Goal: Task Accomplishment & Management: Manage account settings

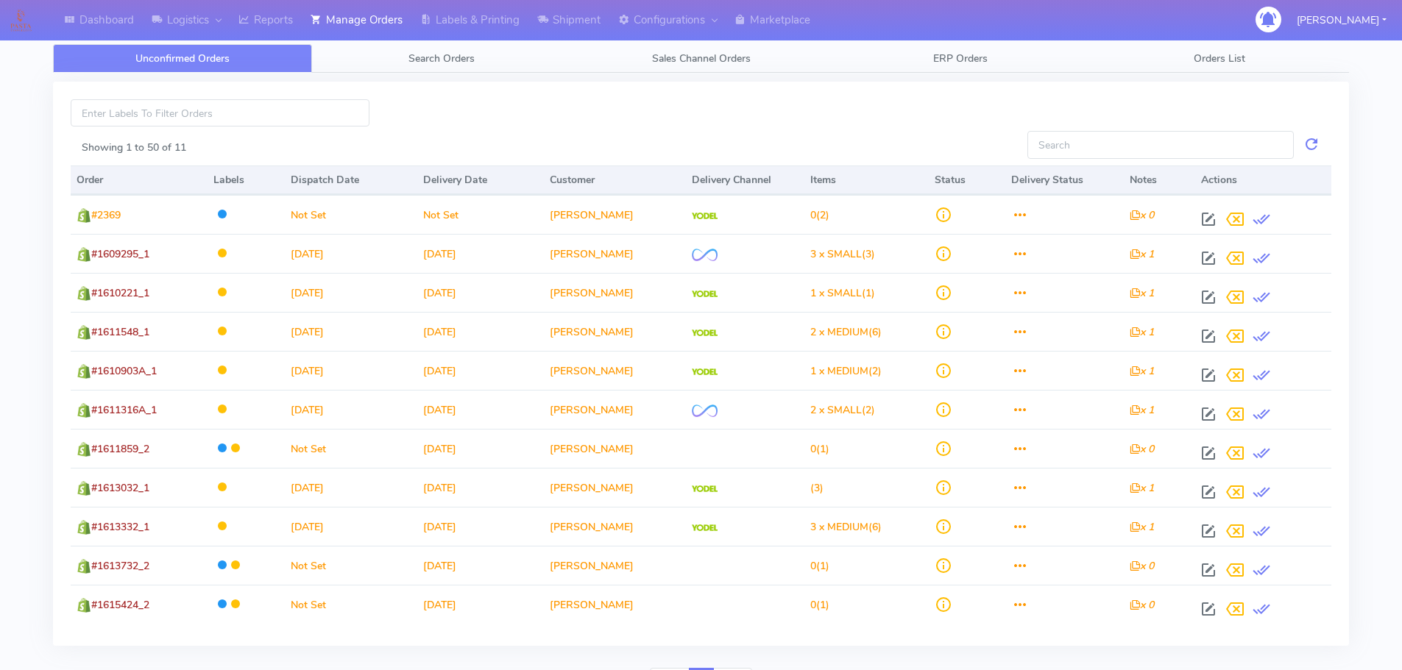
scroll to position [80, 0]
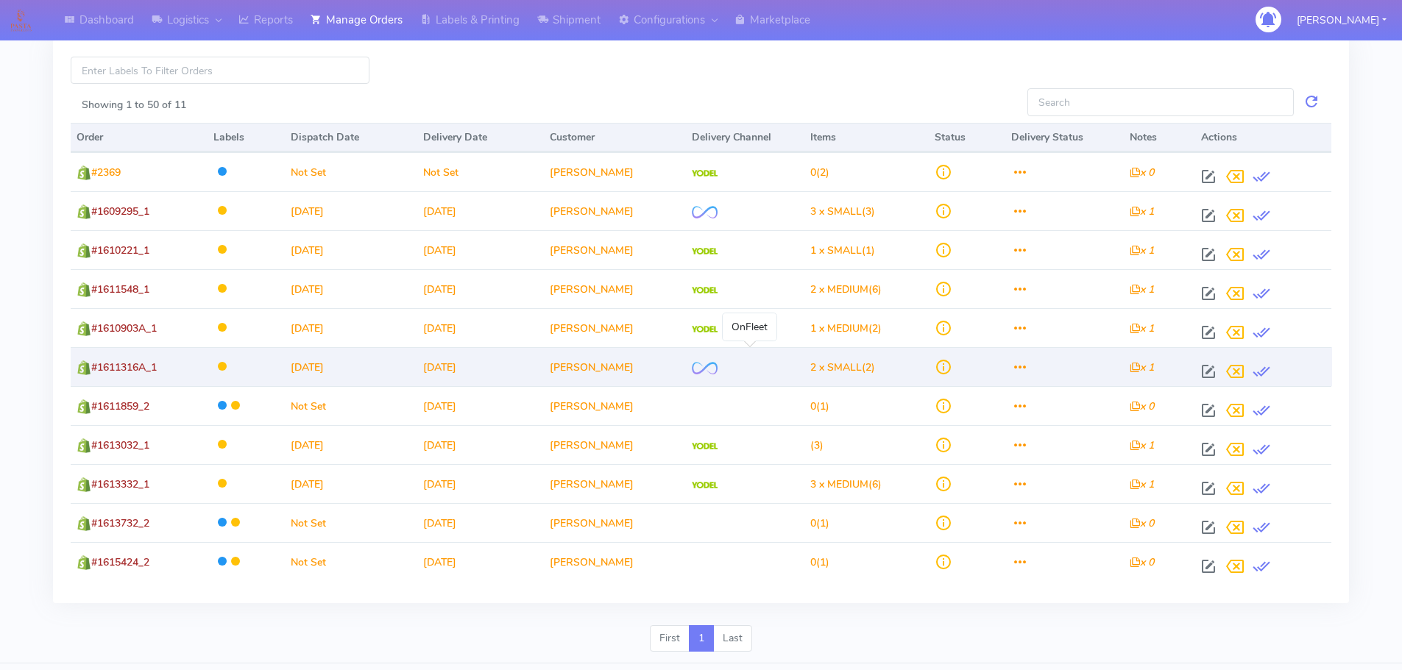
scroll to position [80, 0]
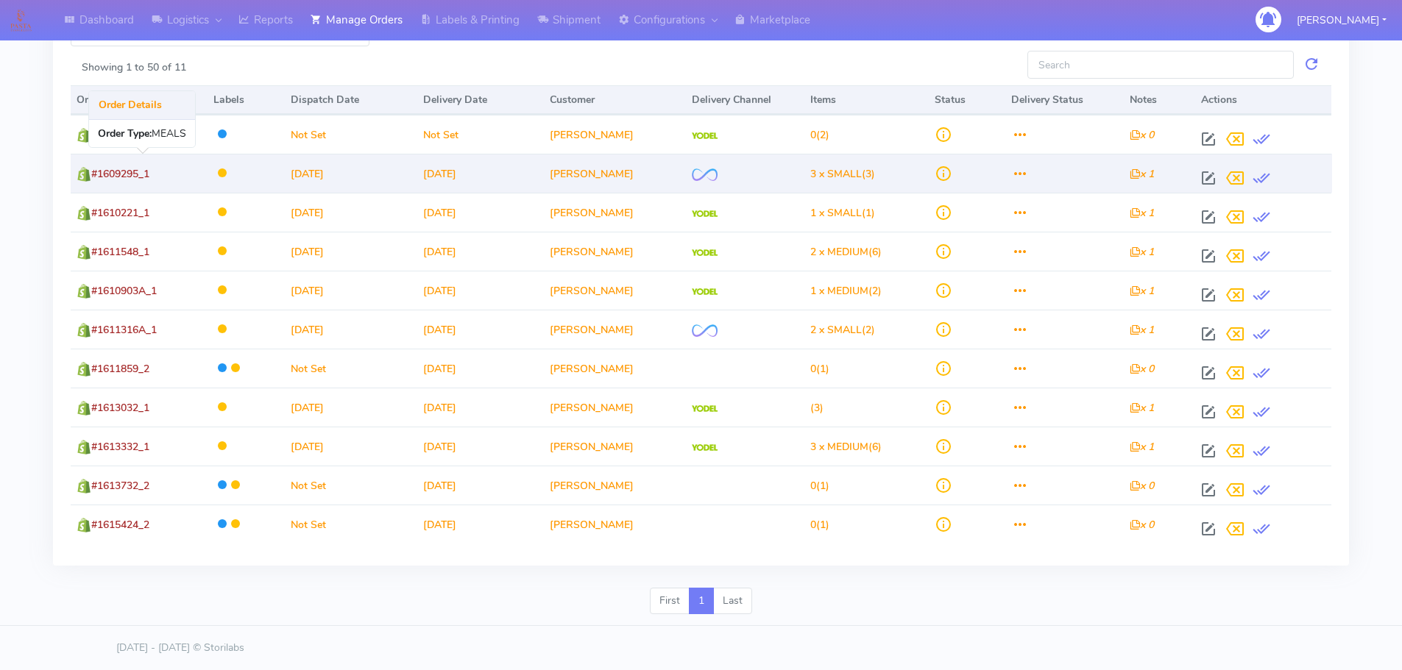
drag, startPoint x: 170, startPoint y: 173, endPoint x: 102, endPoint y: 173, distance: 68.4
click at [102, 173] on td "#1609295_1" at bounding box center [139, 173] width 137 height 39
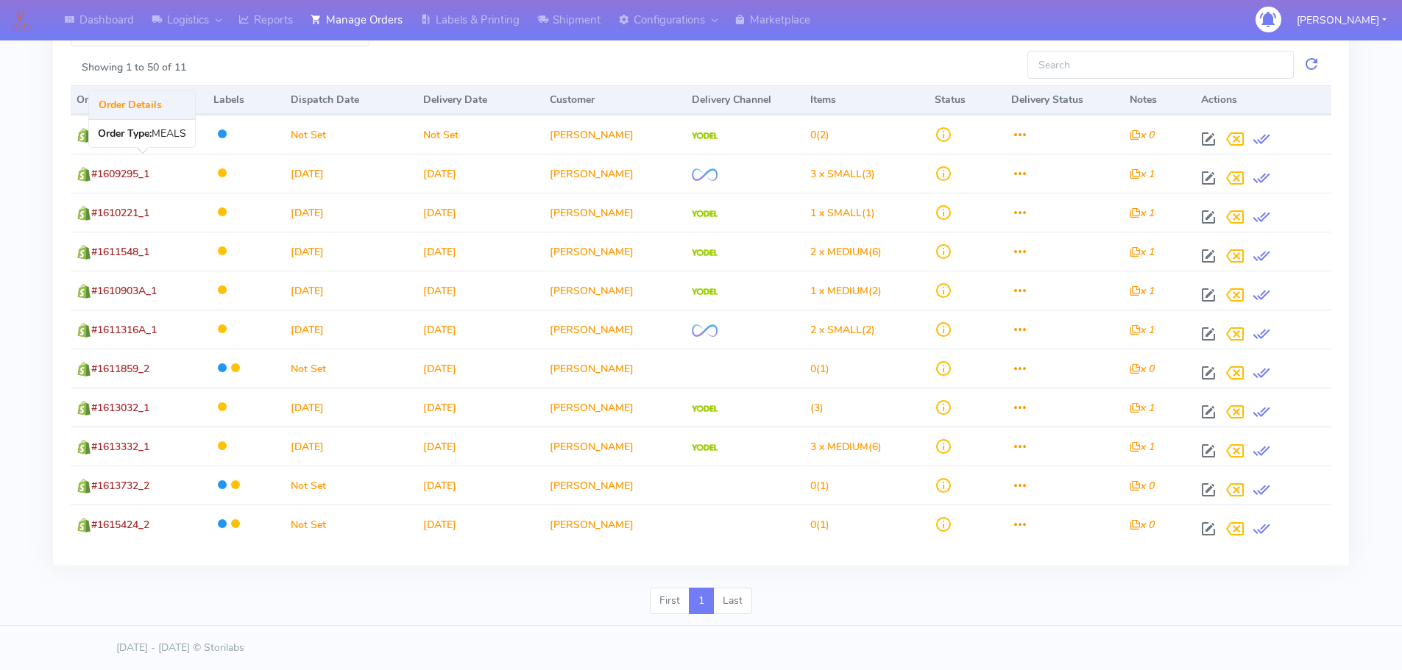
copy span "1609295_1"
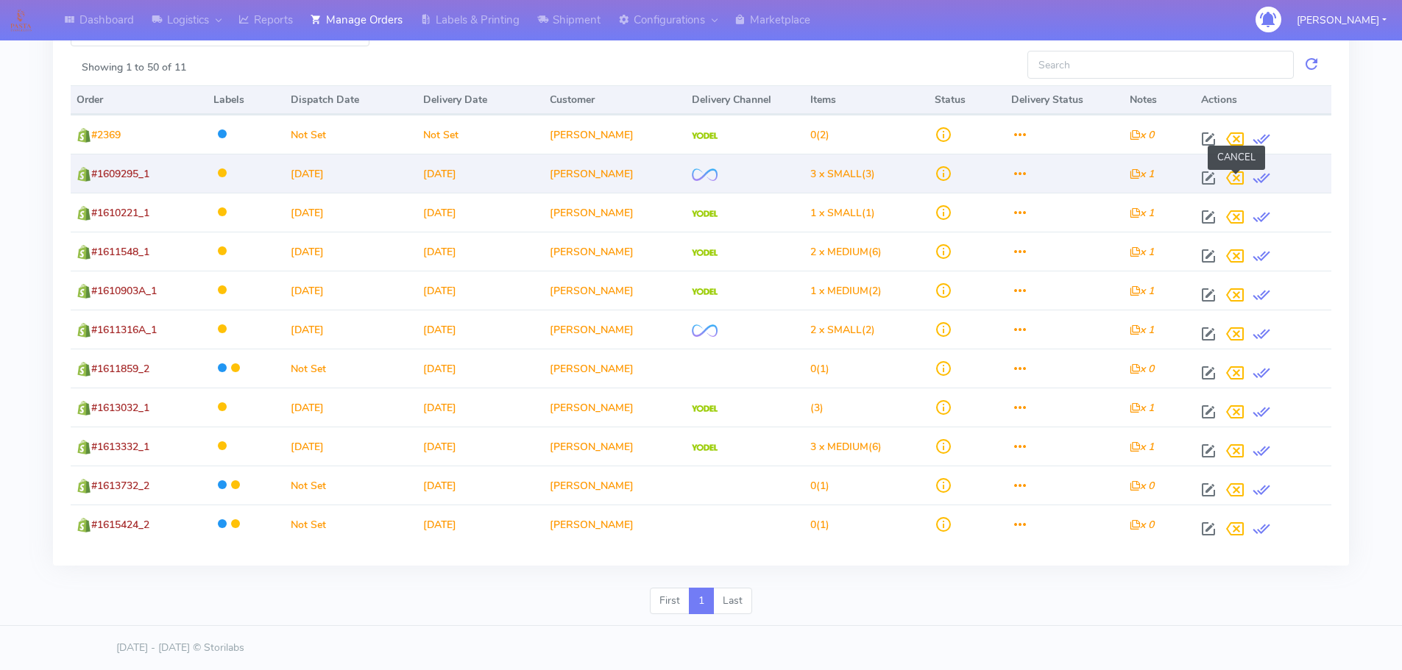
click at [1233, 180] on span at bounding box center [1235, 181] width 26 height 14
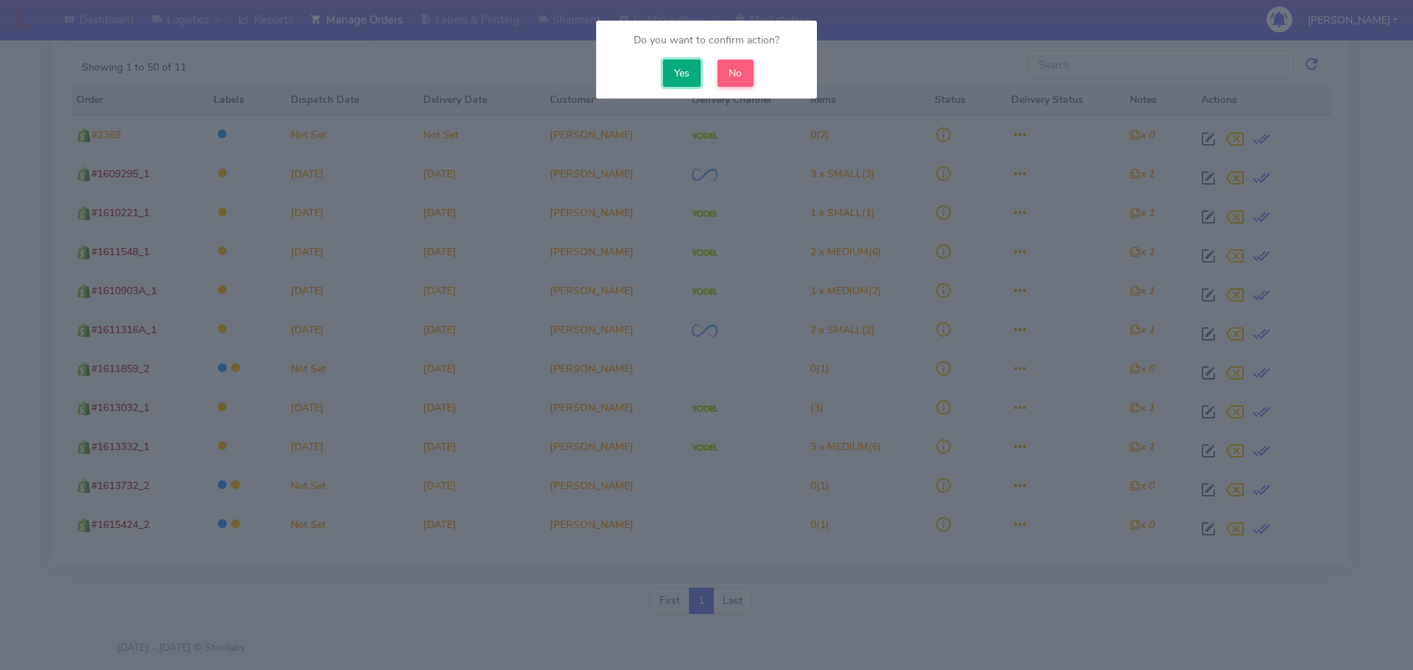
click at [681, 74] on button "Yes" at bounding box center [682, 73] width 38 height 27
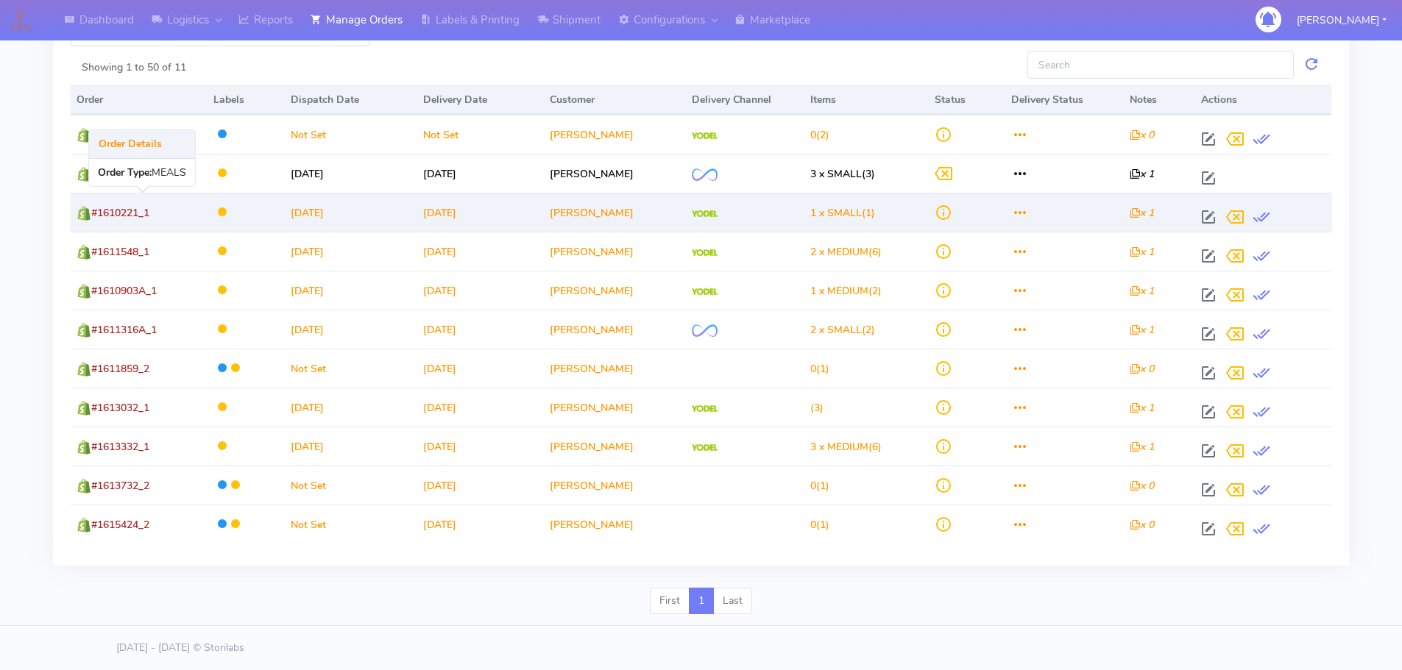
drag, startPoint x: 161, startPoint y: 208, endPoint x: 102, endPoint y: 216, distance: 59.4
click at [102, 216] on td "#1610221_1" at bounding box center [139, 212] width 137 height 39
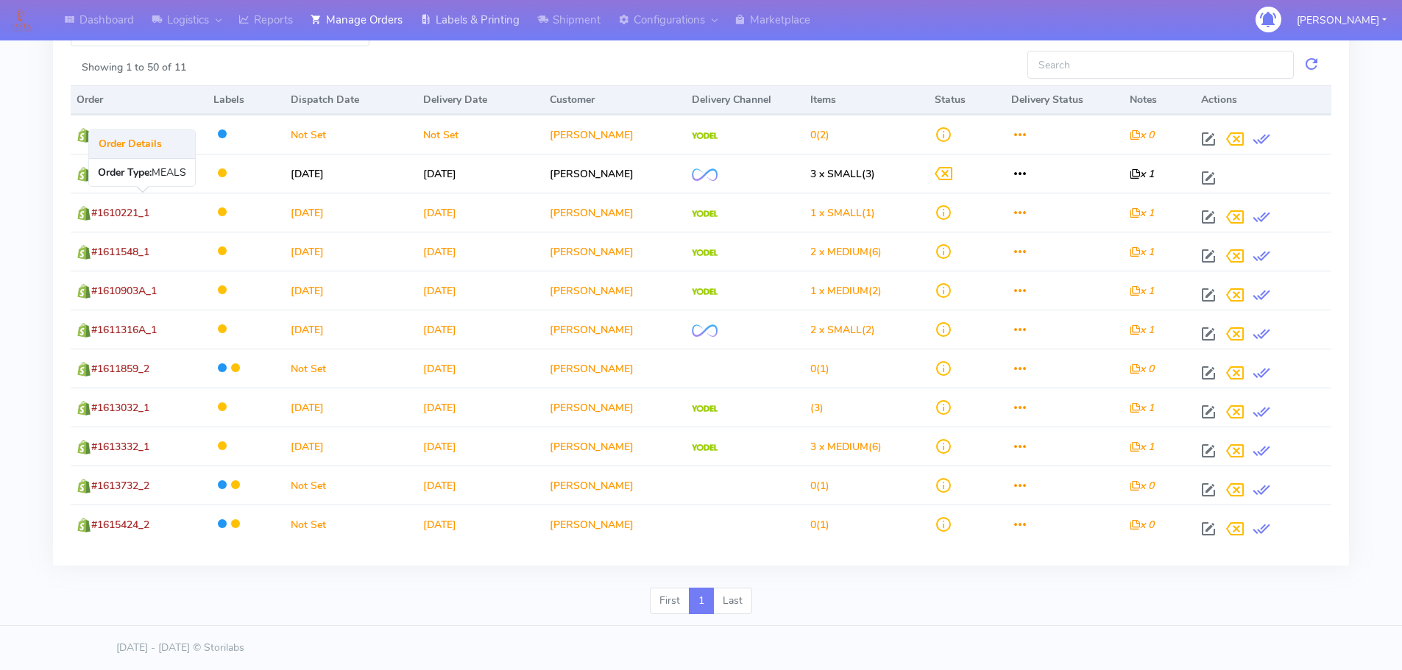
copy span "1610221_1"
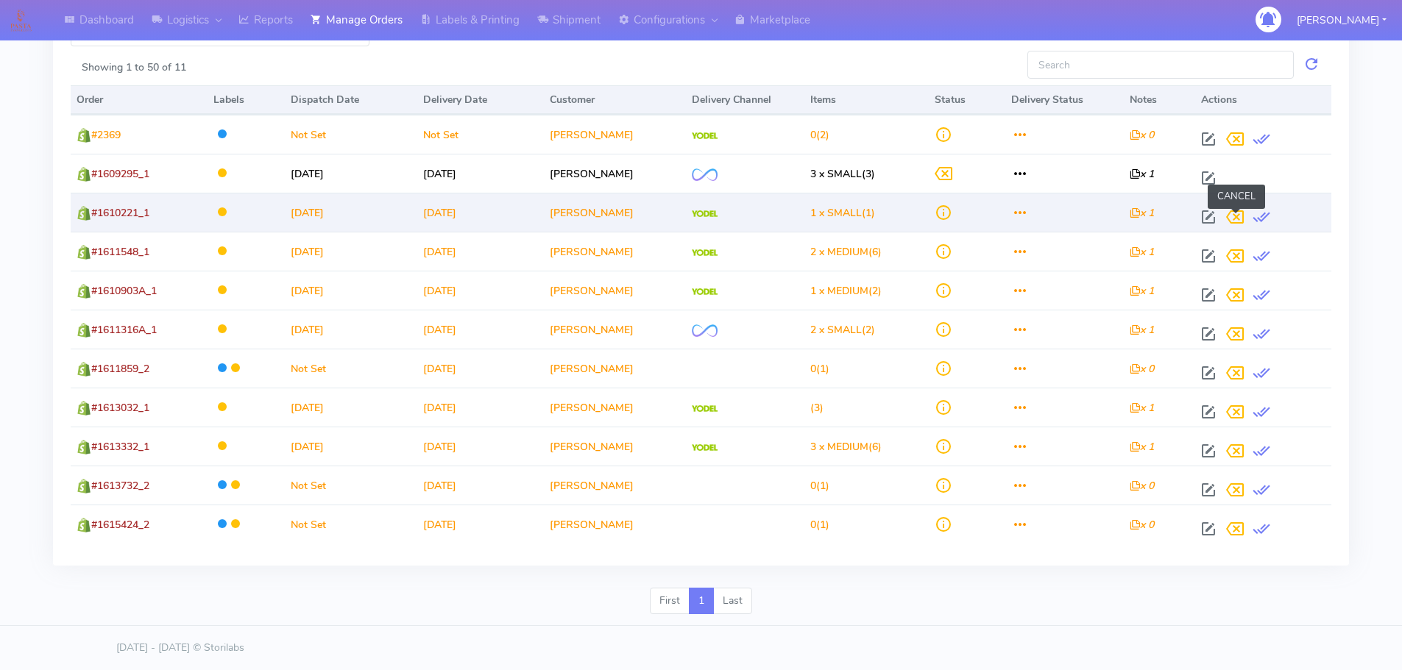
click at [1241, 219] on span at bounding box center [1235, 220] width 26 height 14
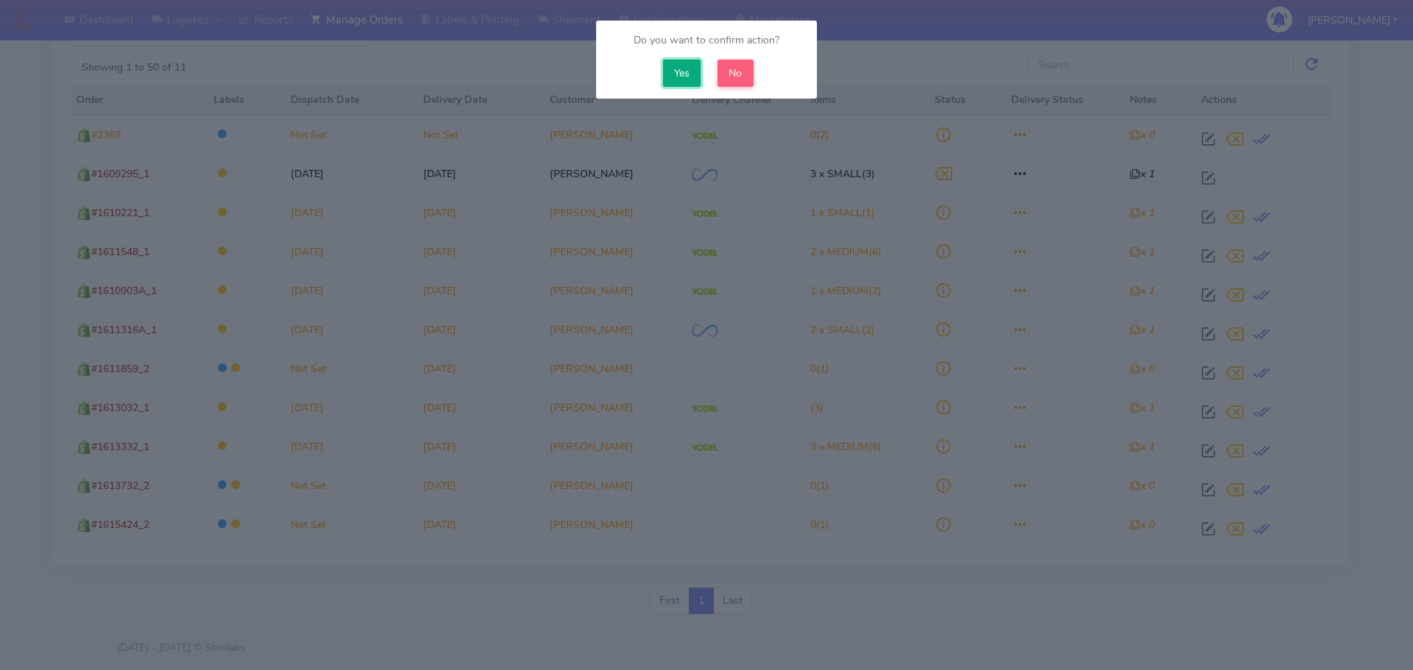
click at [672, 67] on button "Yes" at bounding box center [682, 73] width 38 height 27
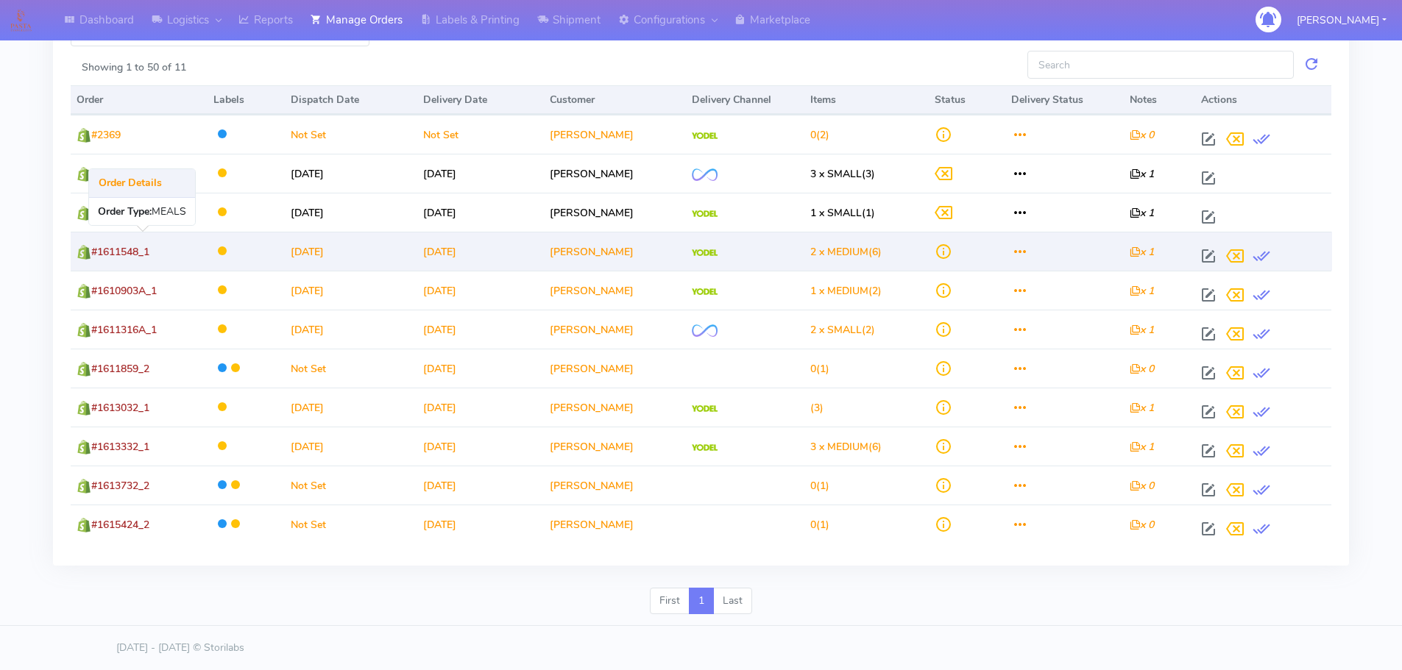
drag, startPoint x: 166, startPoint y: 250, endPoint x: 100, endPoint y: 261, distance: 67.1
click at [100, 261] on td "#1611548_1" at bounding box center [139, 251] width 137 height 39
copy span "1611548_1"
click at [1240, 257] on span at bounding box center [1235, 259] width 26 height 14
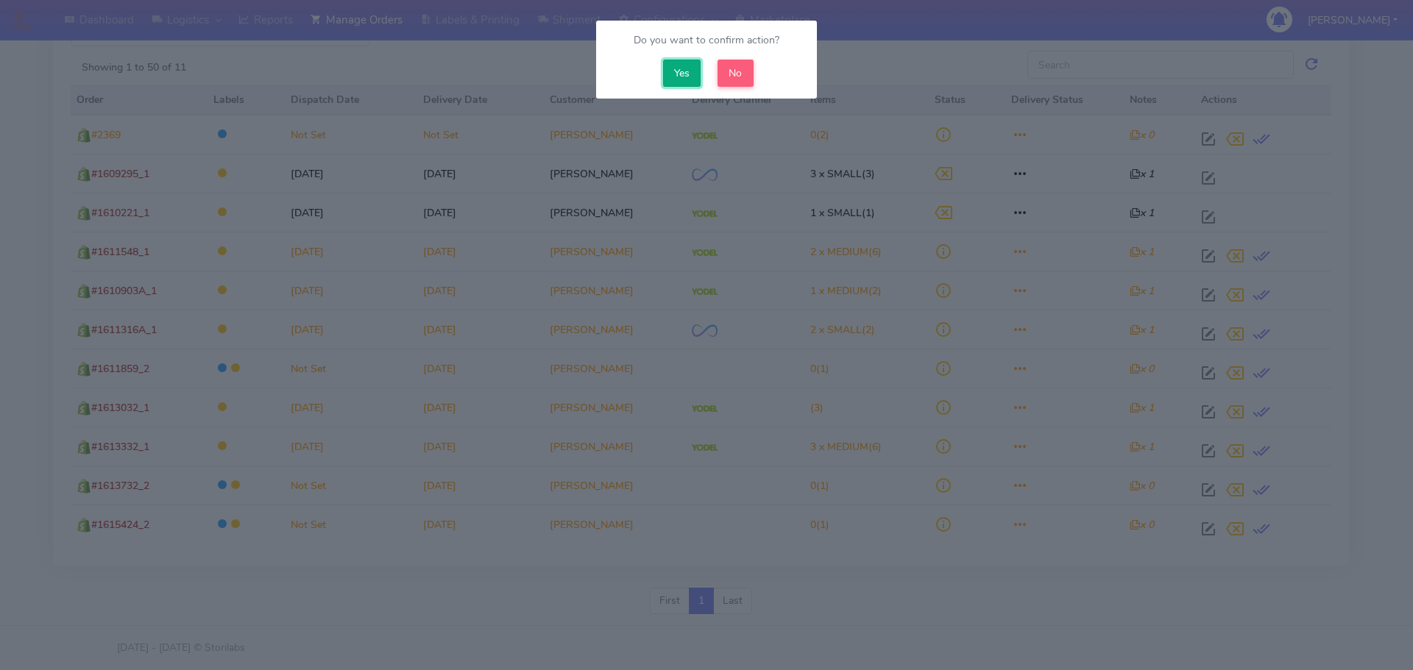
click at [673, 80] on button "Yes" at bounding box center [682, 73] width 38 height 27
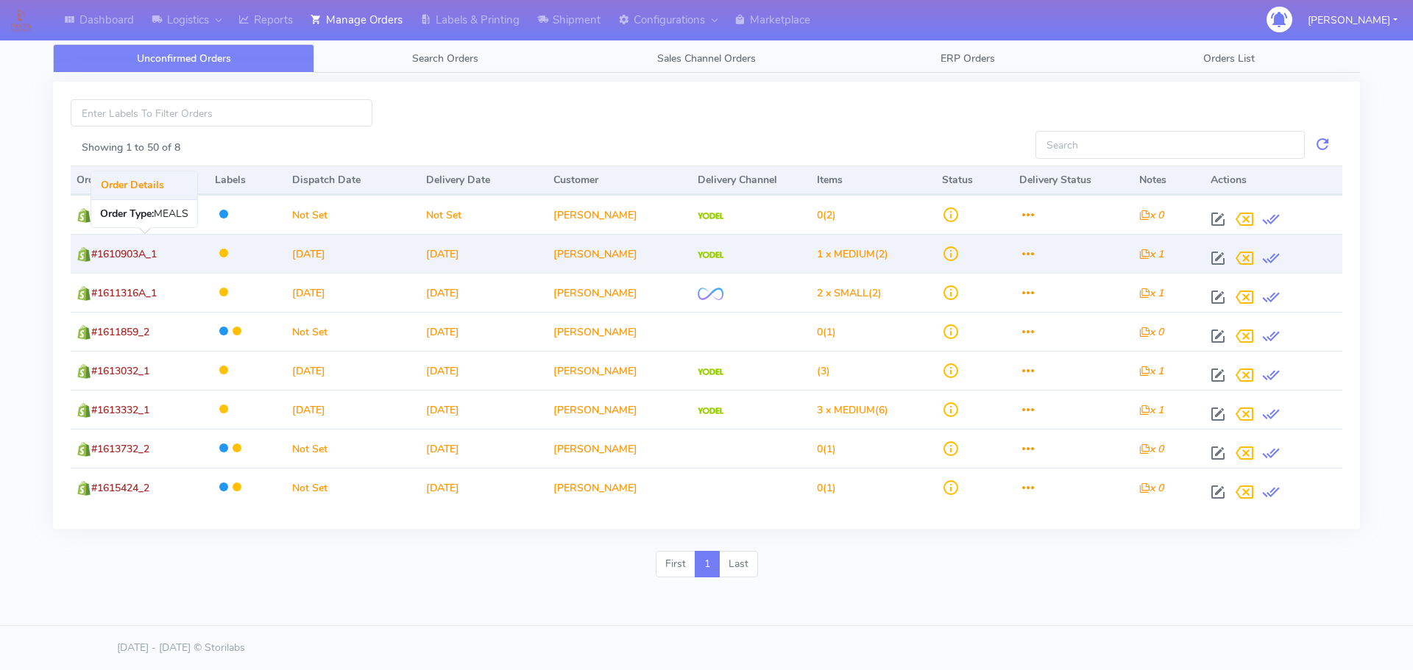
drag, startPoint x: 174, startPoint y: 253, endPoint x: 103, endPoint y: 249, distance: 71.5
click at [103, 249] on td "#1610903A_1" at bounding box center [140, 253] width 138 height 39
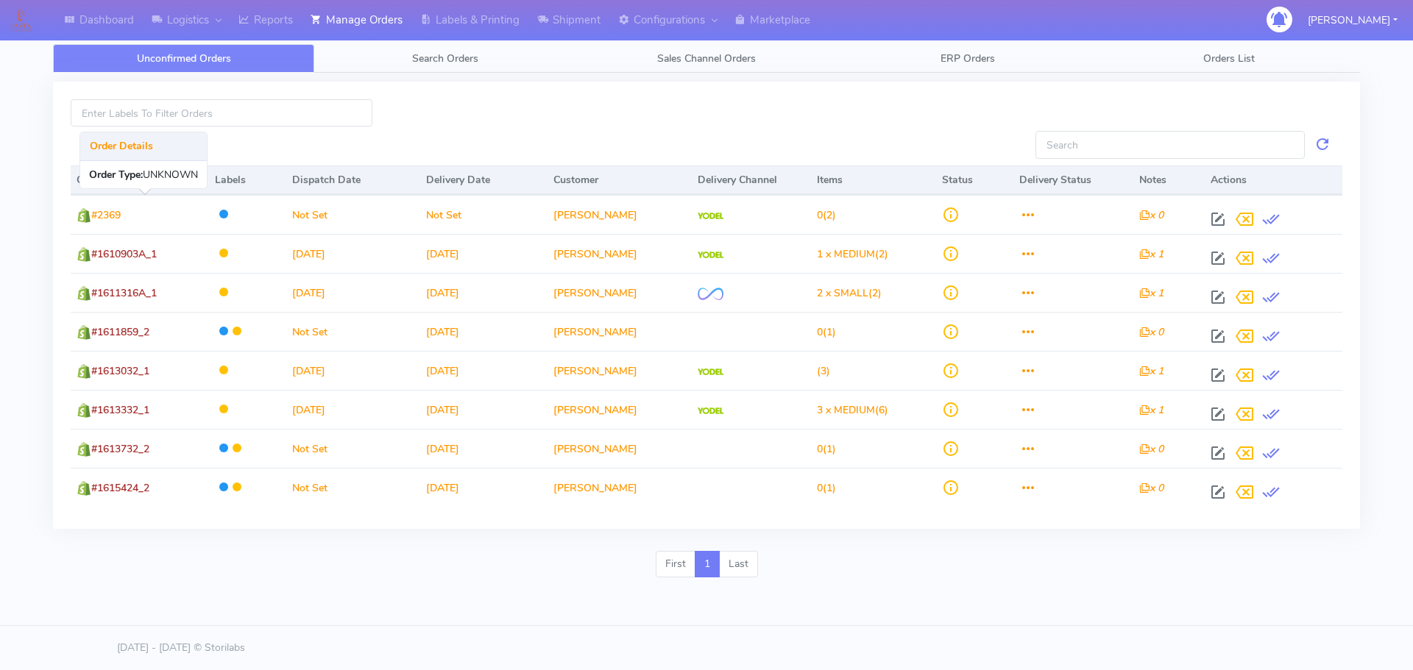
copy span "1610903A_1"
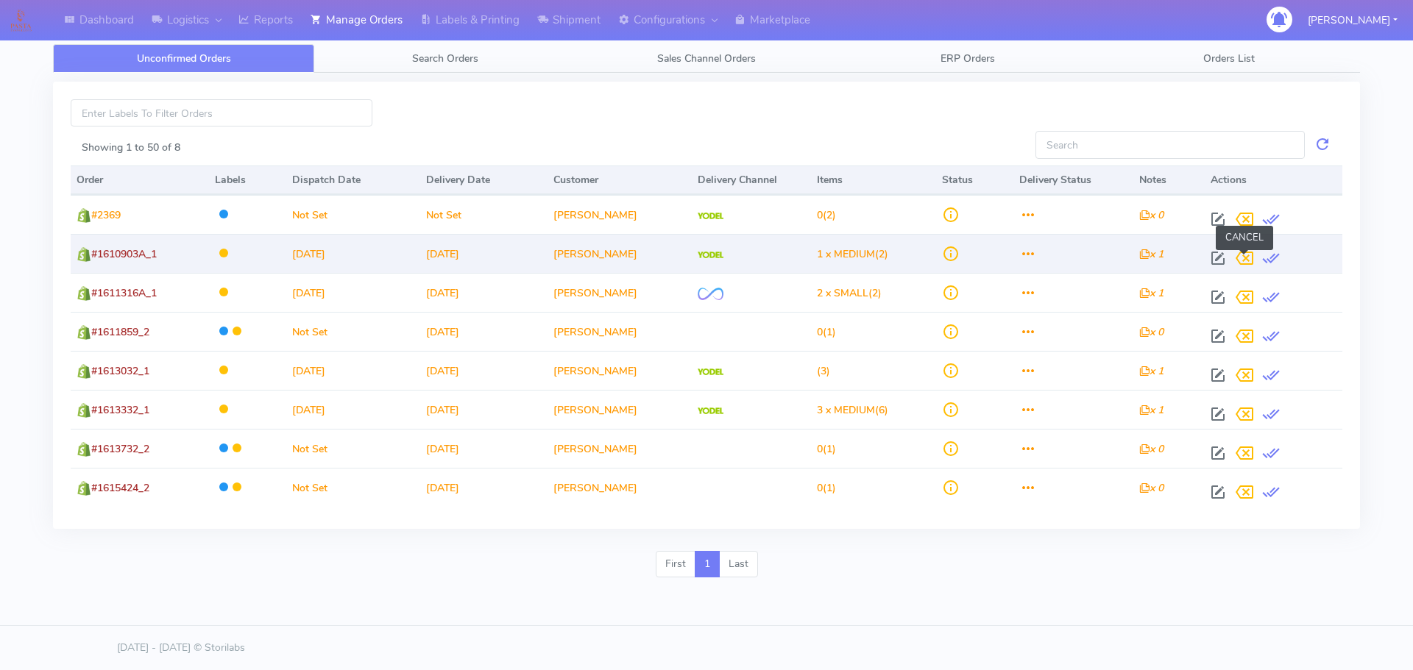
click at [1246, 261] on span at bounding box center [1244, 262] width 26 height 14
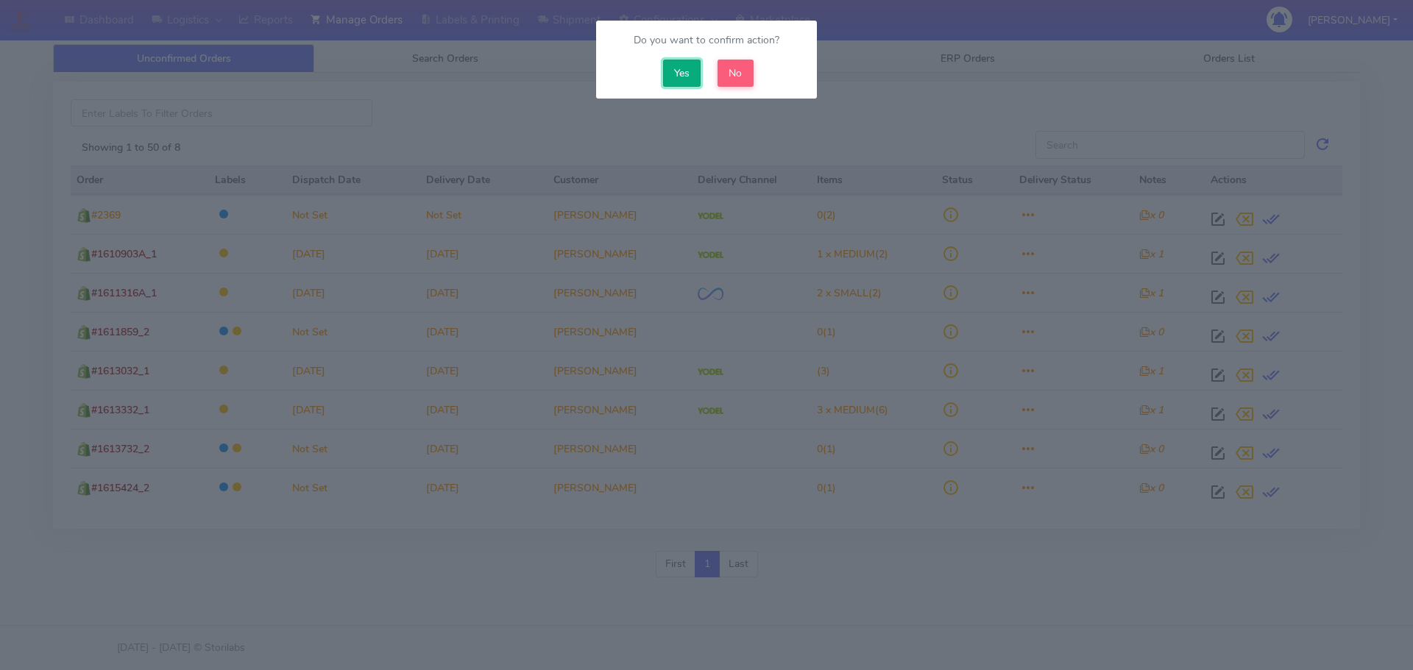
click at [675, 71] on button "Yes" at bounding box center [682, 73] width 38 height 27
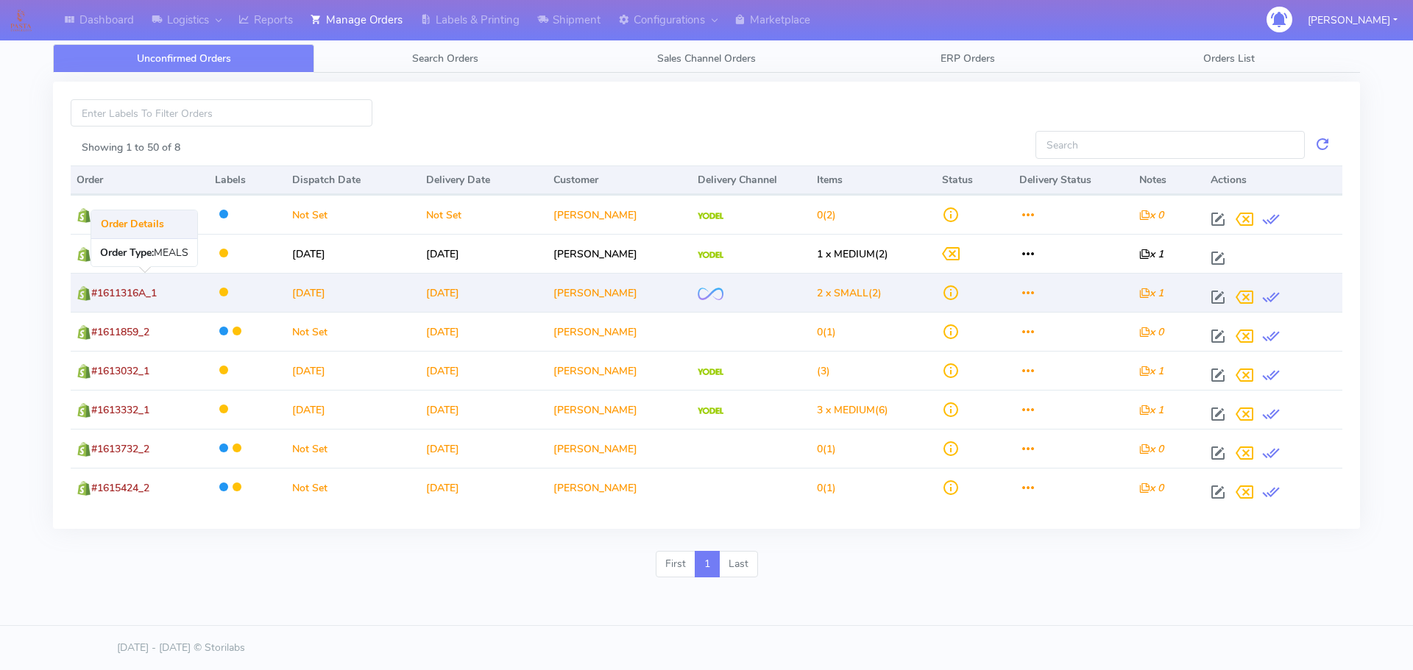
drag, startPoint x: 155, startPoint y: 293, endPoint x: 102, endPoint y: 293, distance: 53.7
click at [102, 293] on td "#1611316A_1" at bounding box center [140, 292] width 138 height 39
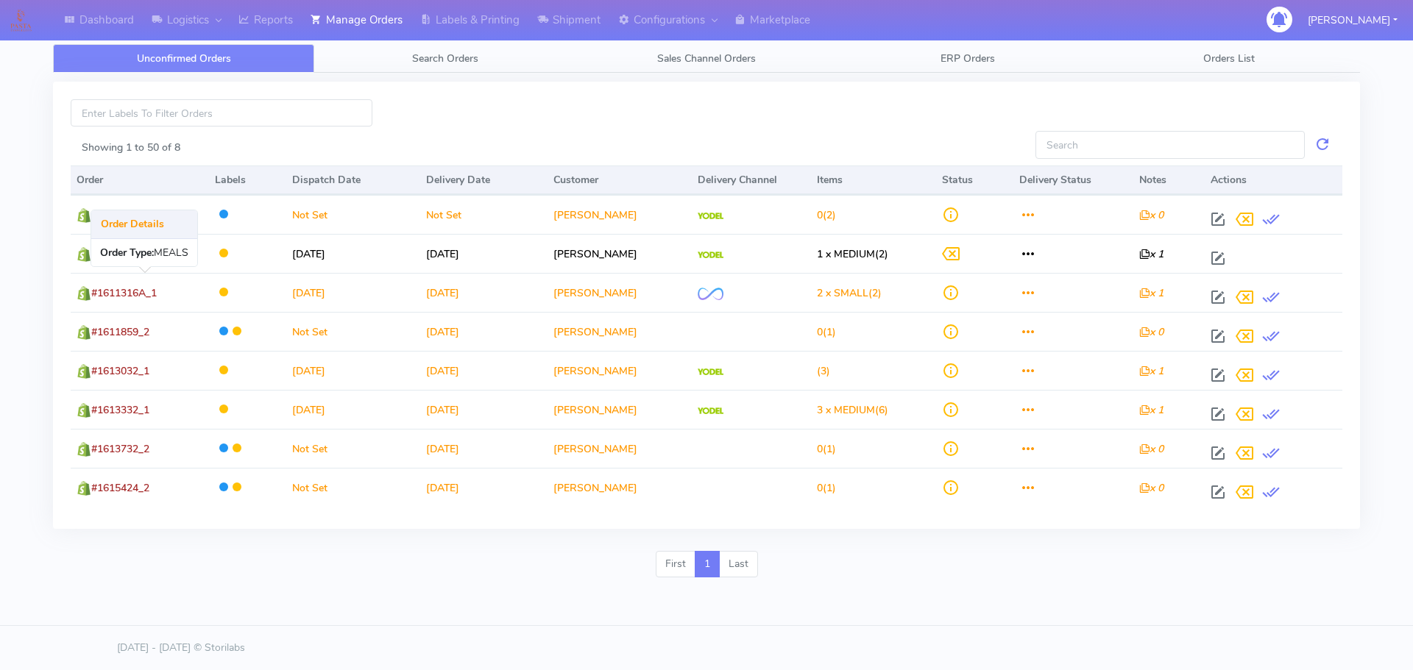
copy span "1611316A_1"
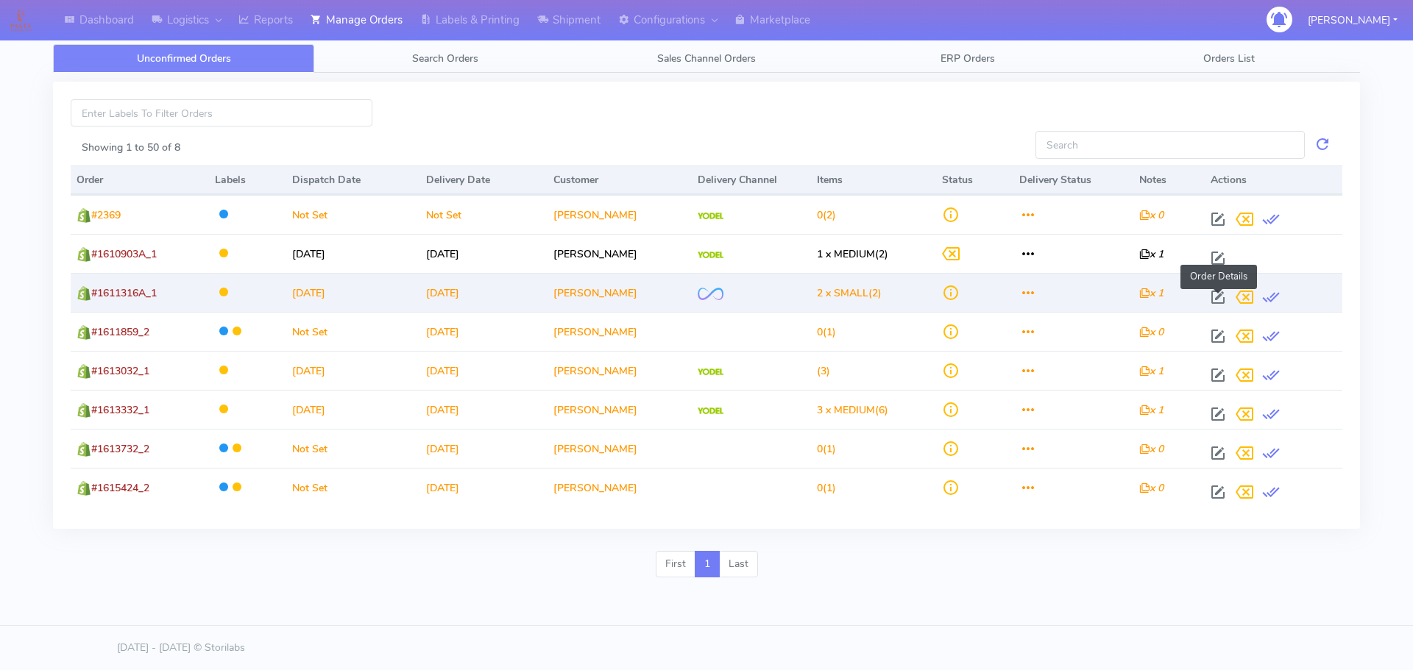
click at [1213, 294] on span at bounding box center [1218, 301] width 26 height 14
select select "2"
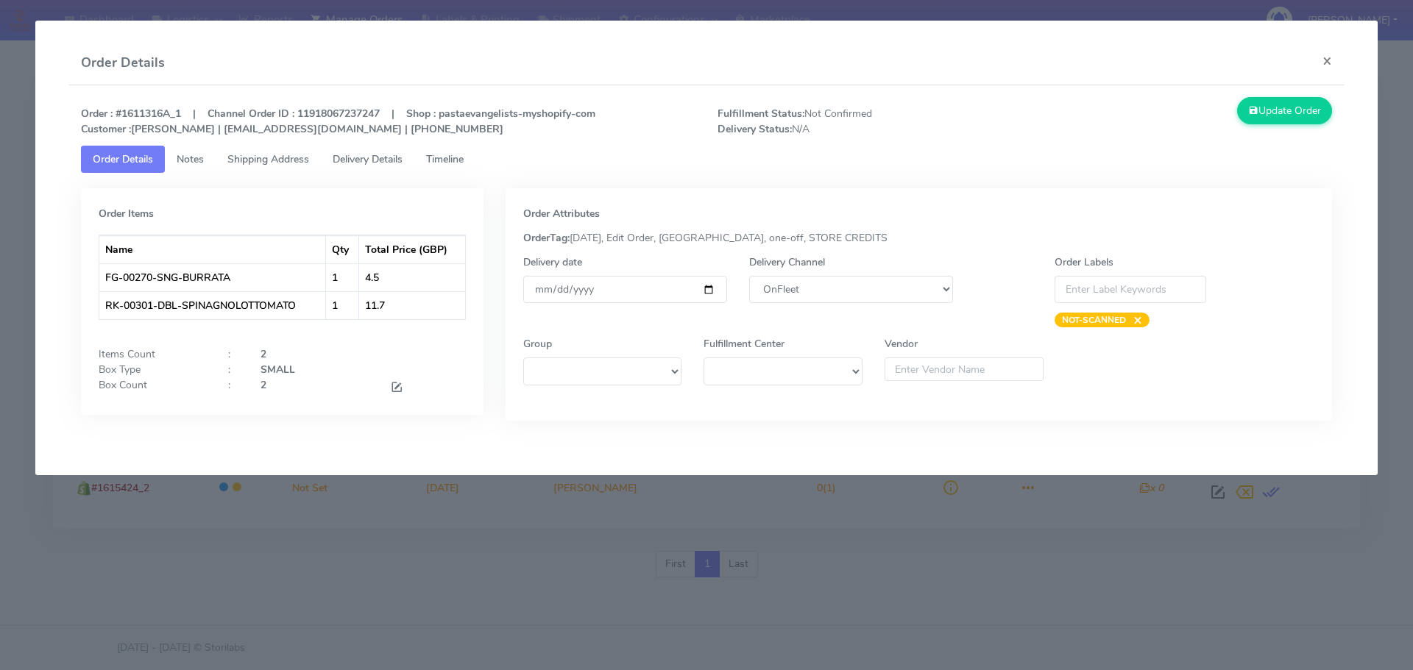
click at [447, 154] on span "Timeline" at bounding box center [445, 159] width 38 height 14
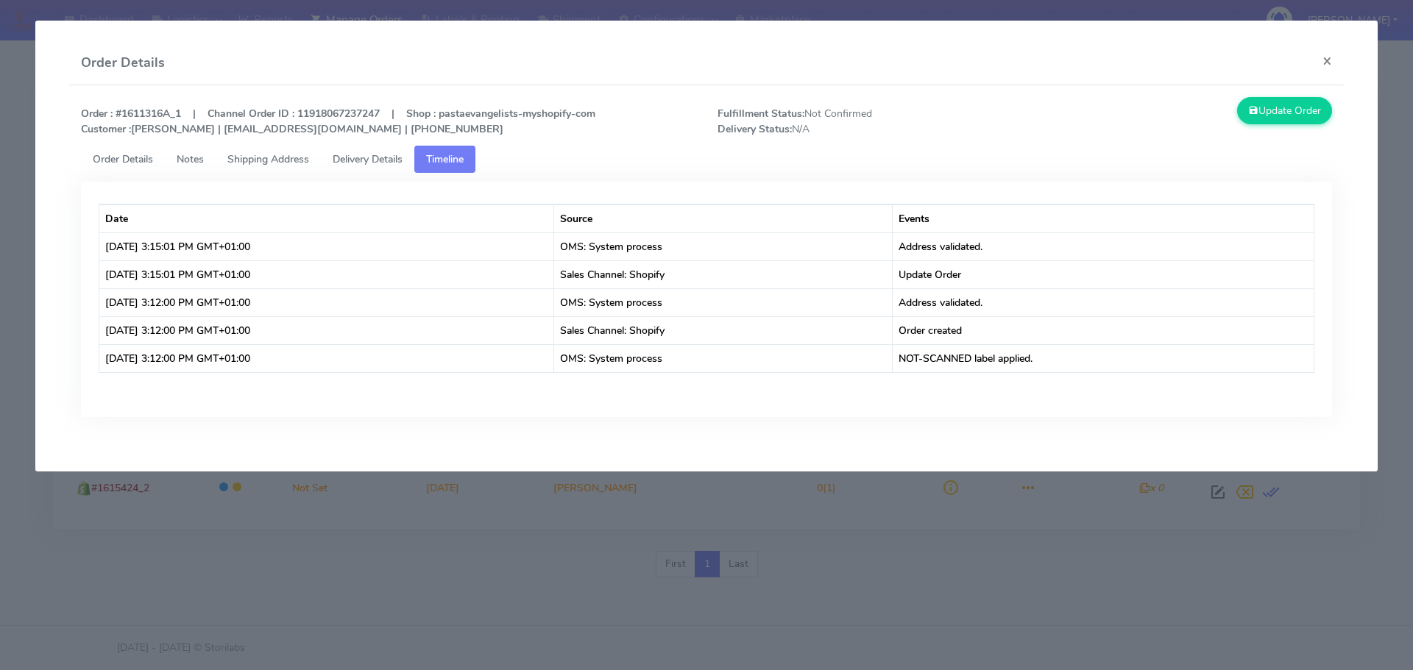
click at [120, 161] on span "Order Details" at bounding box center [123, 159] width 60 height 14
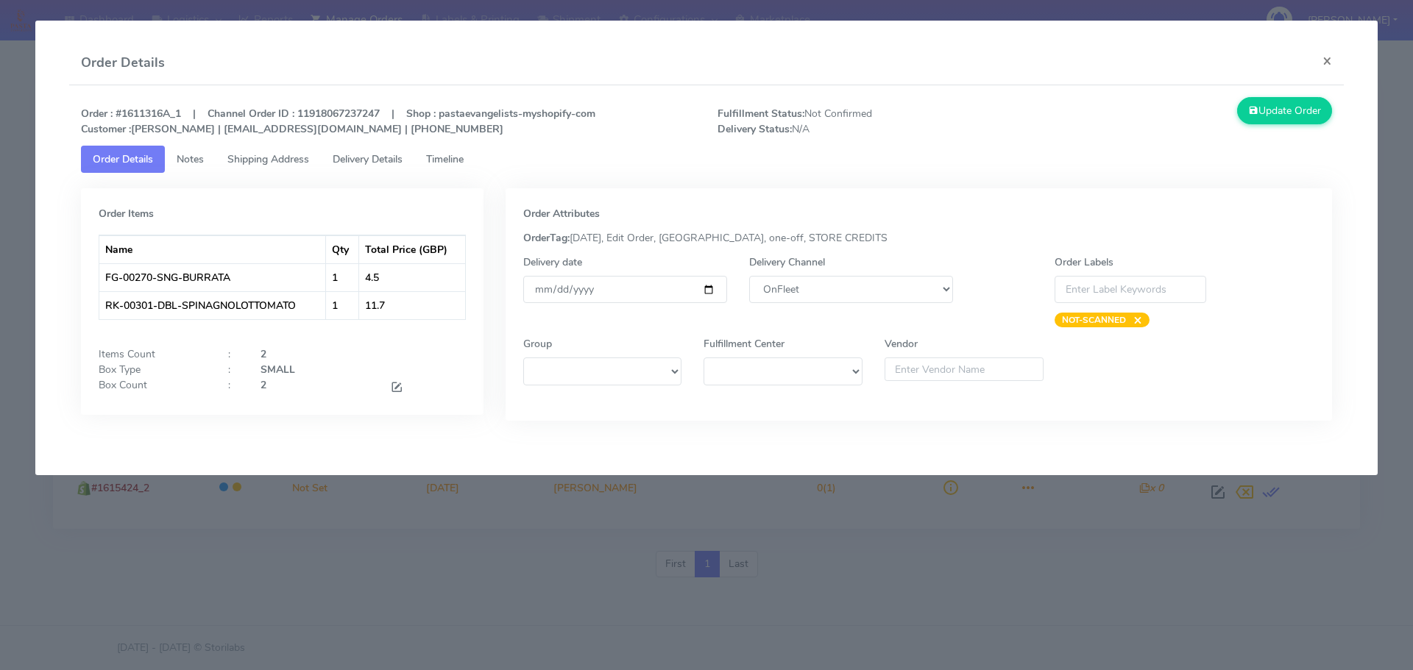
click at [461, 501] on modal-container "Order Details × Order : #1611316A_1 | Channel Order ID : 11918067237247 | Shop …" at bounding box center [706, 335] width 1413 height 670
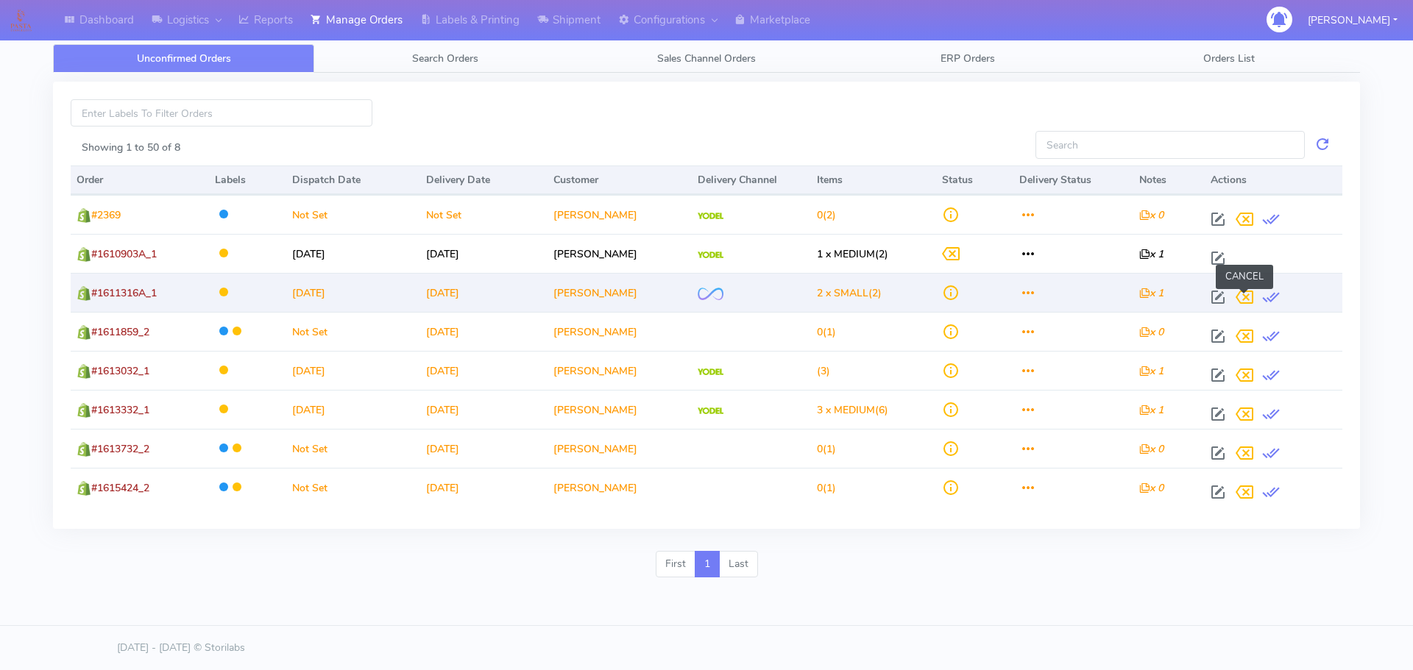
click at [1246, 297] on span at bounding box center [1244, 301] width 26 height 14
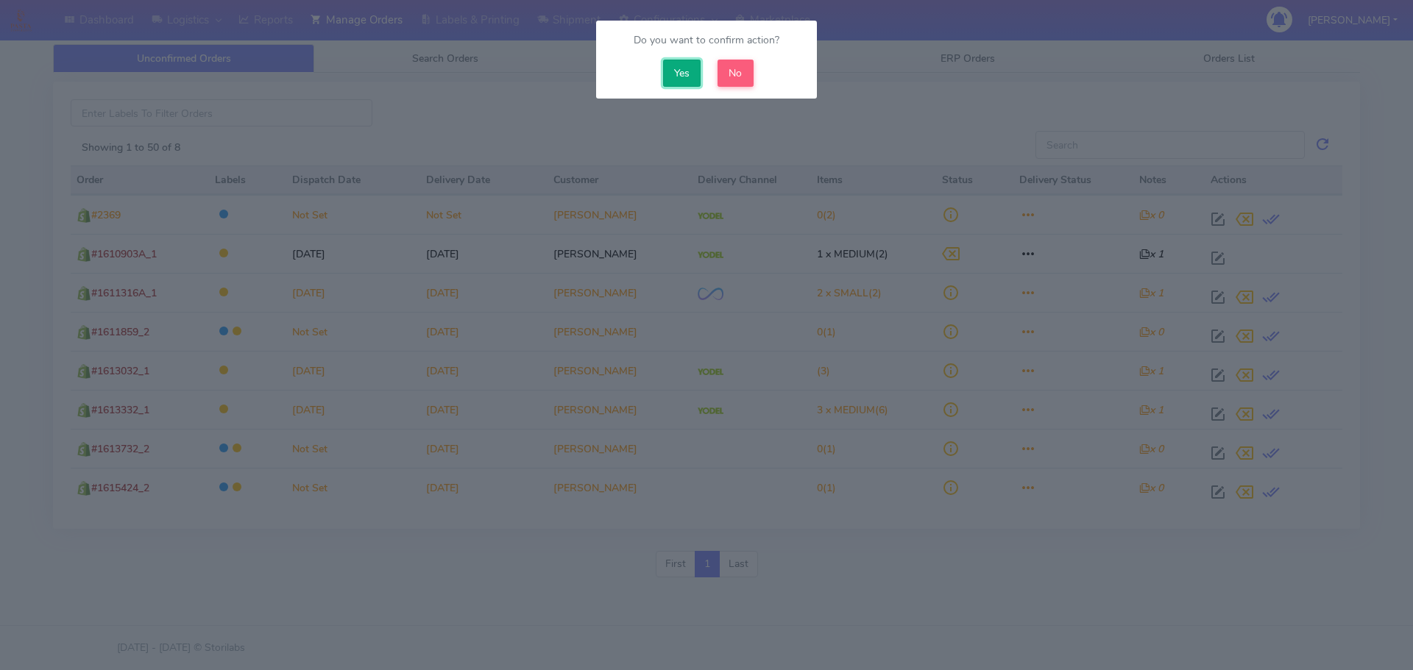
click at [674, 82] on button "Yes" at bounding box center [682, 73] width 38 height 27
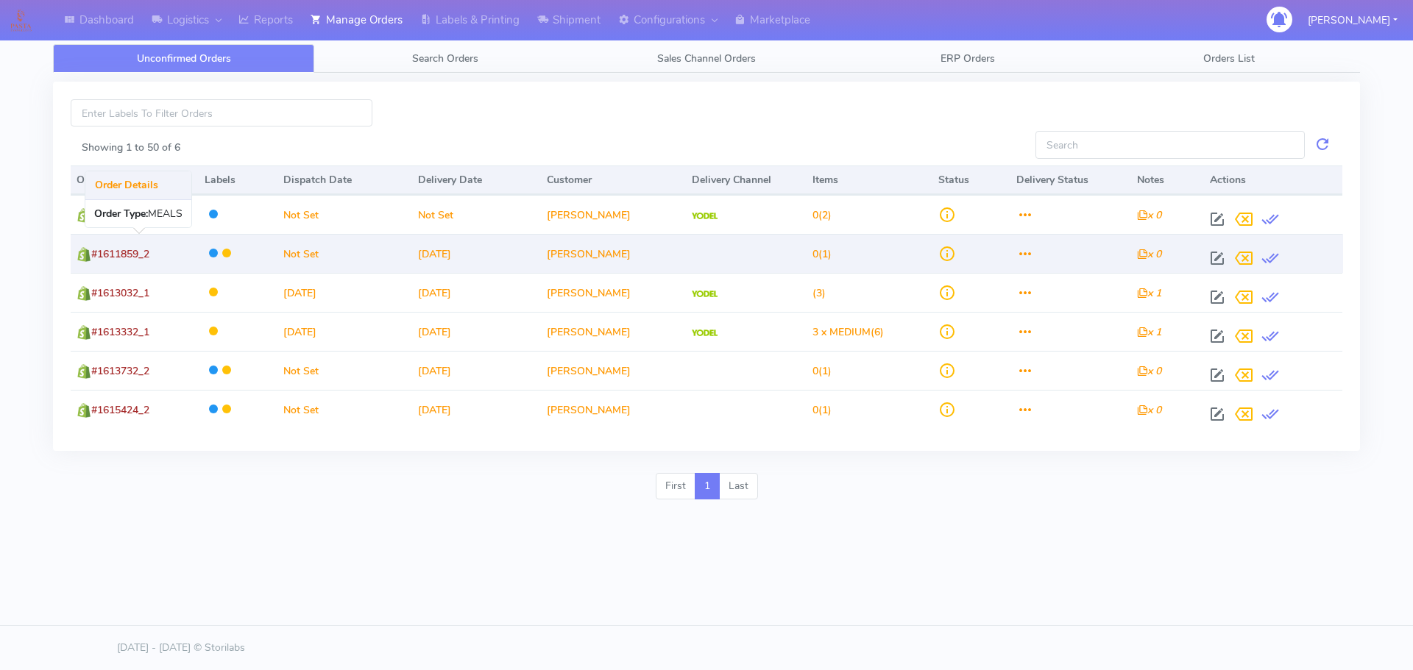
drag, startPoint x: 165, startPoint y: 250, endPoint x: 130, endPoint y: 236, distance: 37.3
click at [102, 249] on td "#1611859_2" at bounding box center [135, 253] width 128 height 39
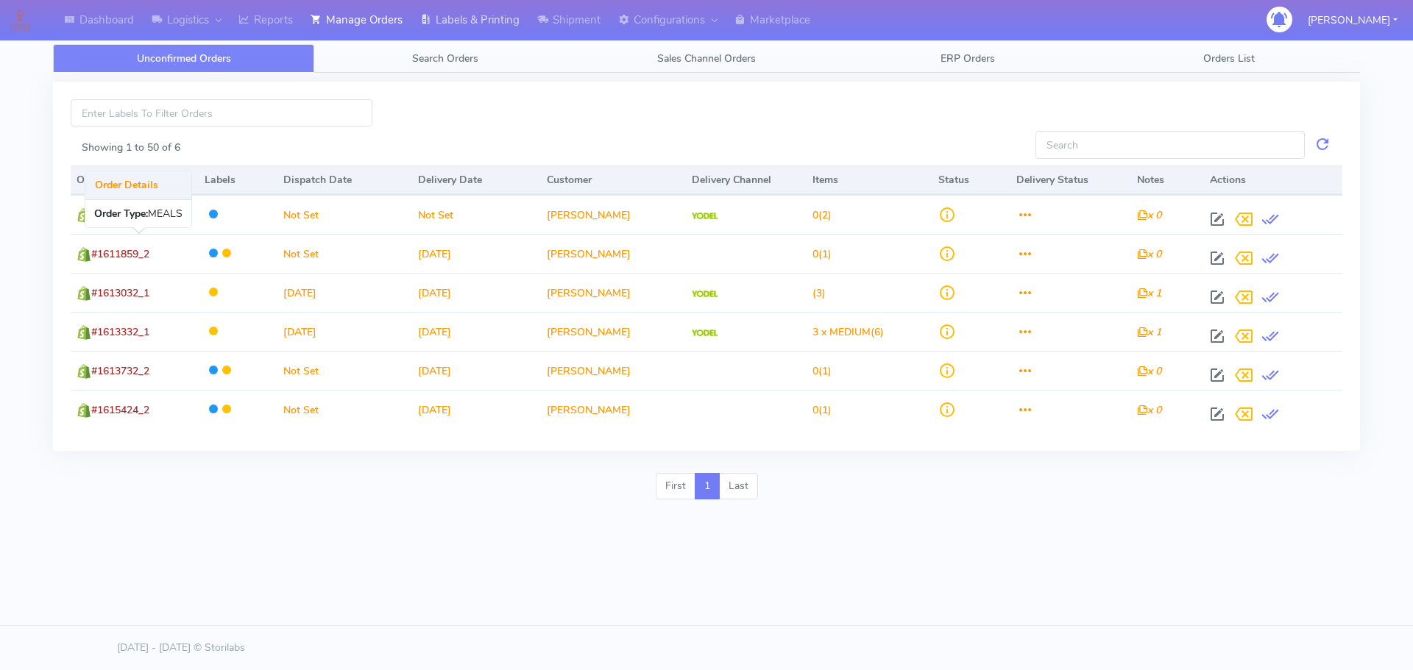
copy span "1611859_2"
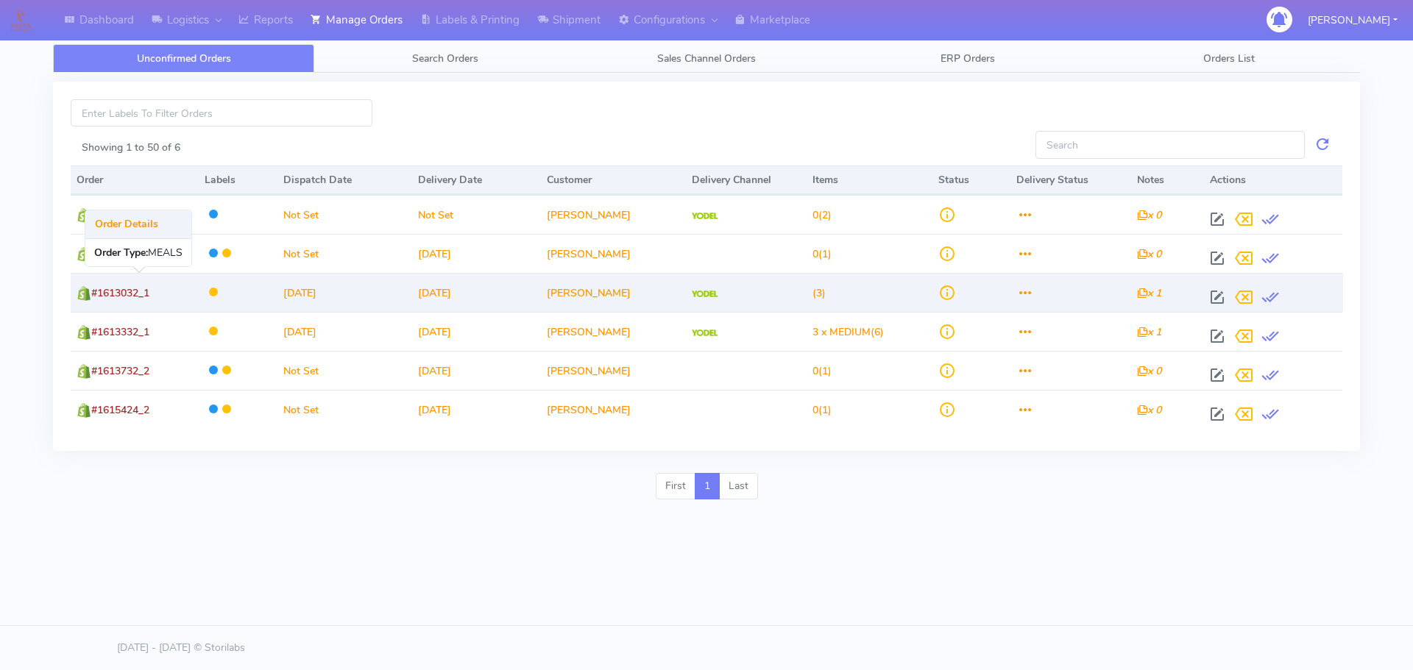
drag, startPoint x: 164, startPoint y: 292, endPoint x: 102, endPoint y: 302, distance: 63.3
click at [102, 302] on td "#1613032_1" at bounding box center [135, 292] width 128 height 39
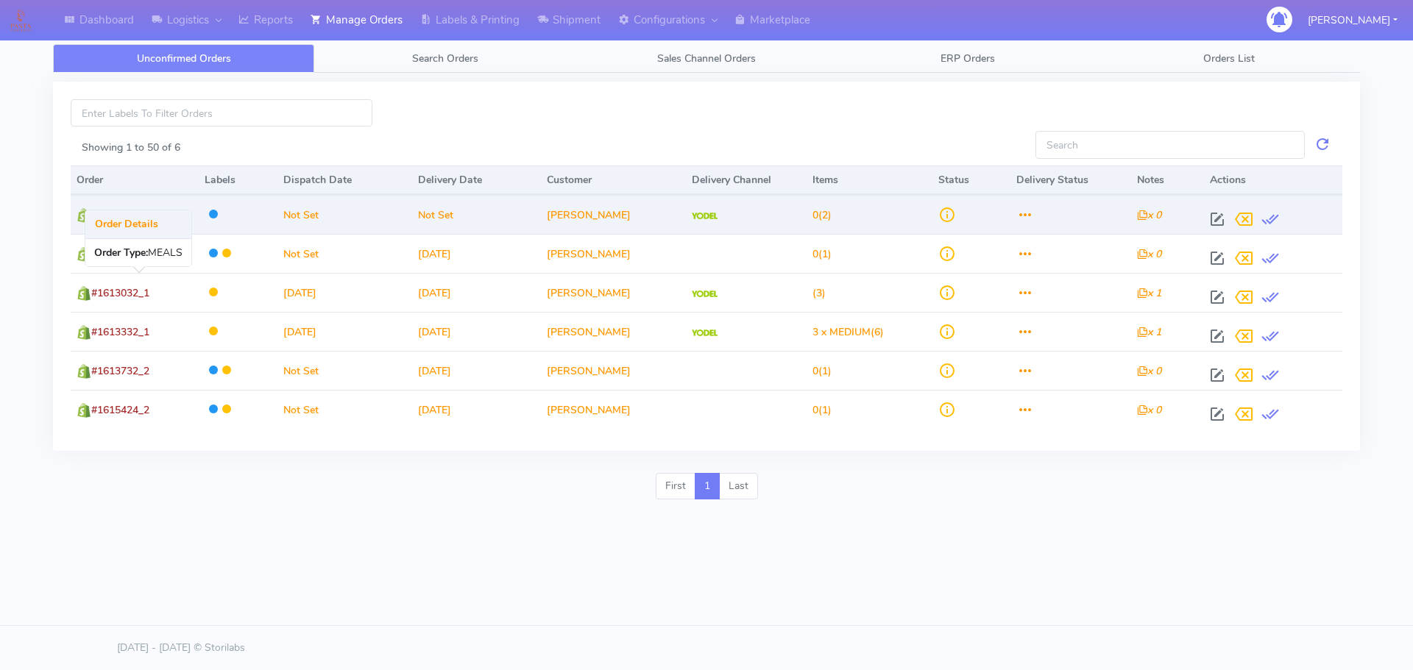
copy span "1613032_1"
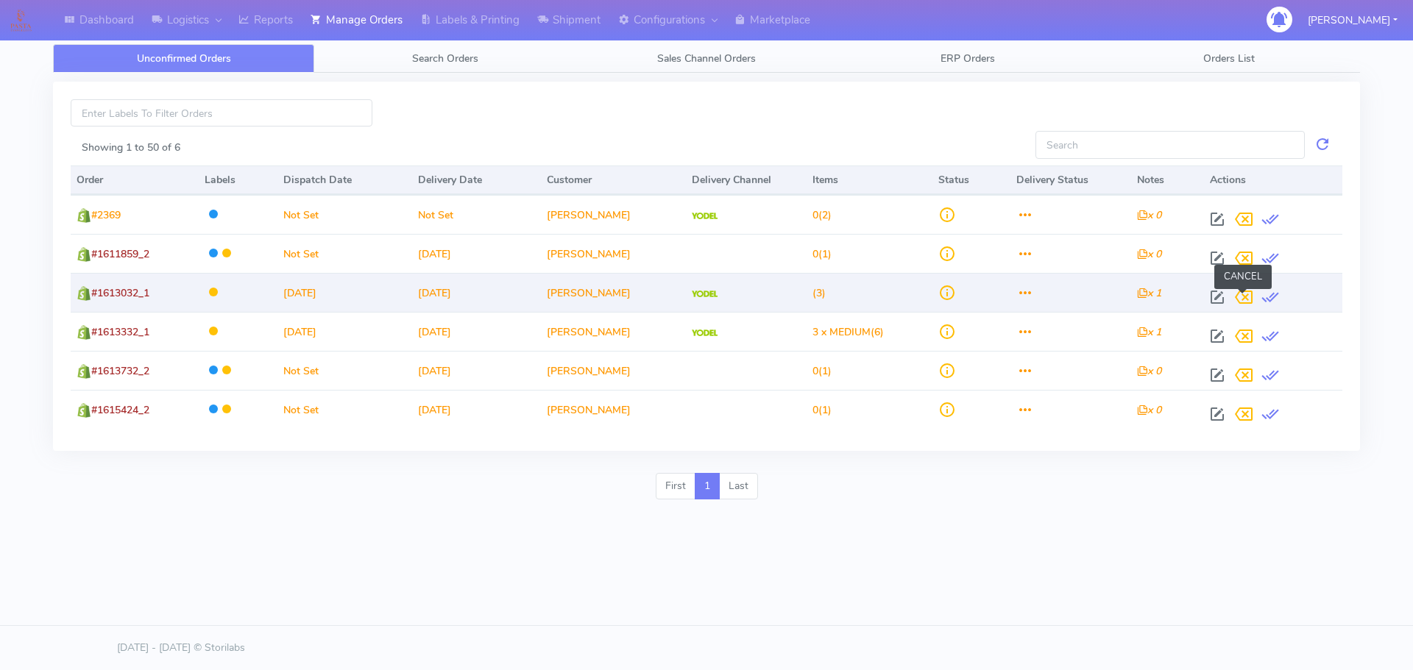
click at [1244, 296] on span at bounding box center [1243, 301] width 26 height 14
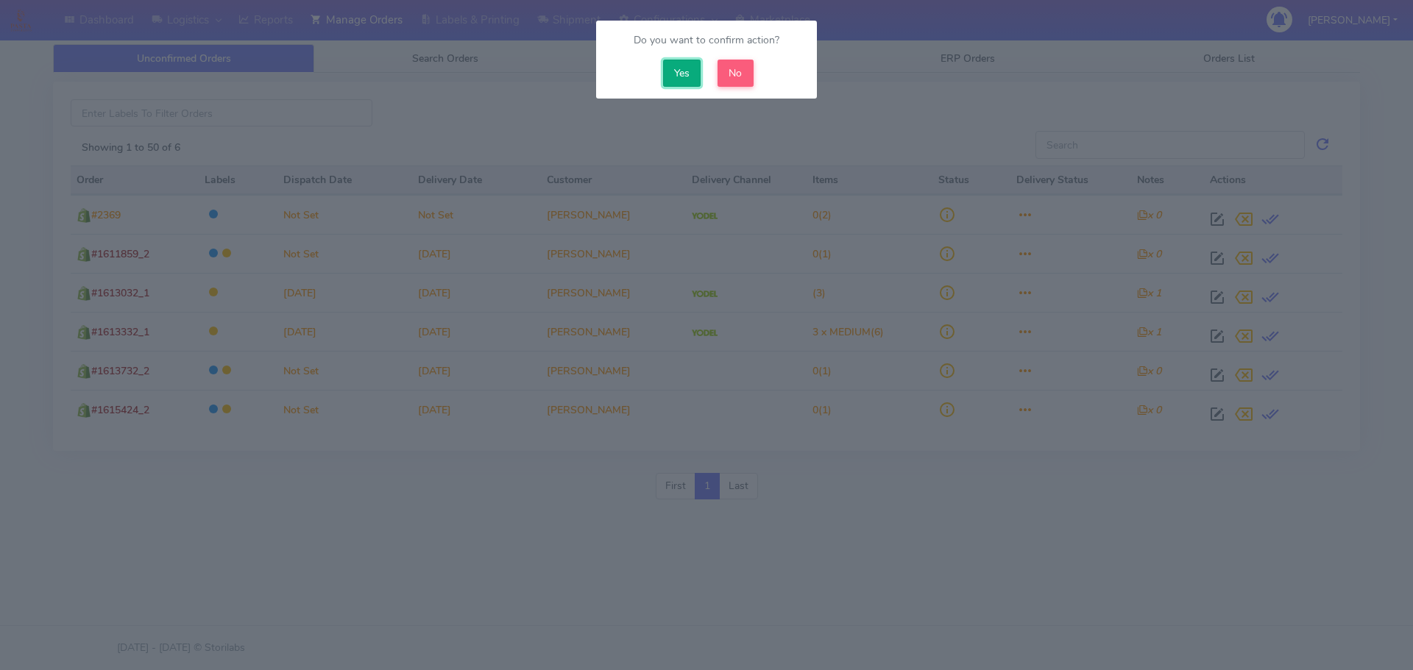
drag, startPoint x: 680, startPoint y: 76, endPoint x: 660, endPoint y: 109, distance: 38.6
click at [677, 75] on button "Yes" at bounding box center [682, 73] width 38 height 27
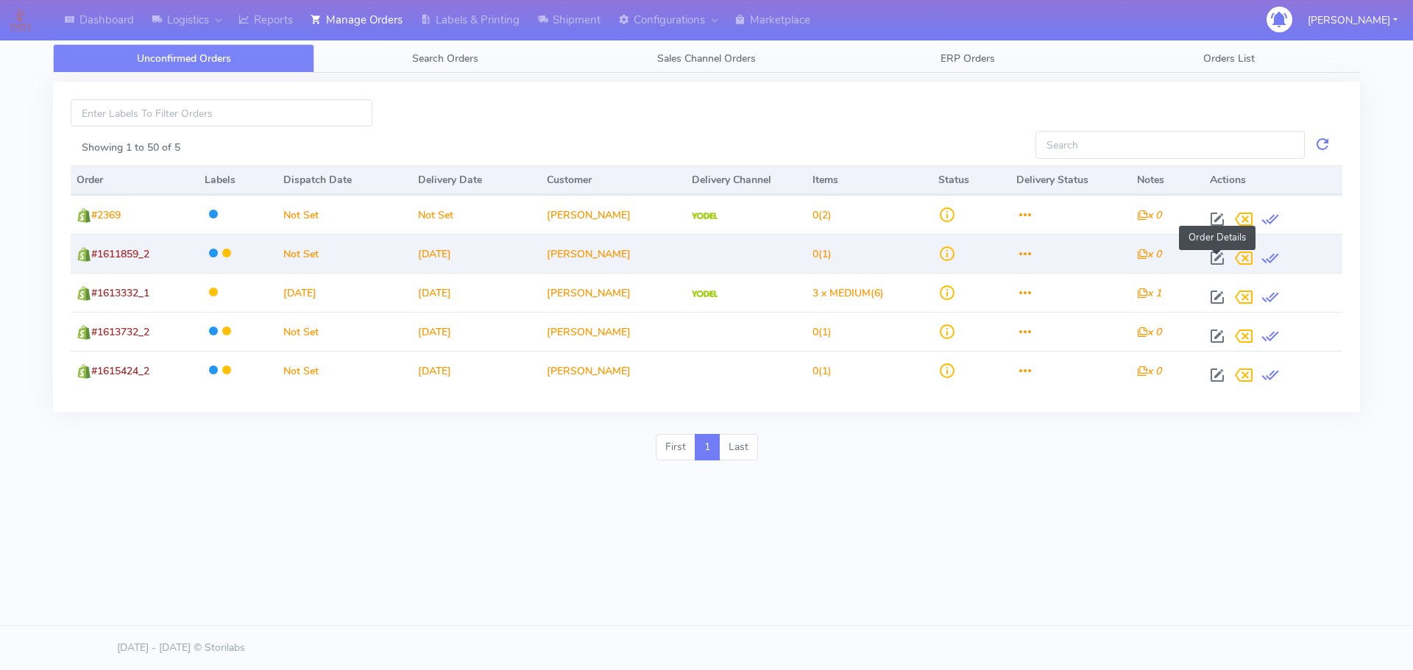
click at [1216, 256] on span at bounding box center [1217, 262] width 26 height 14
select select
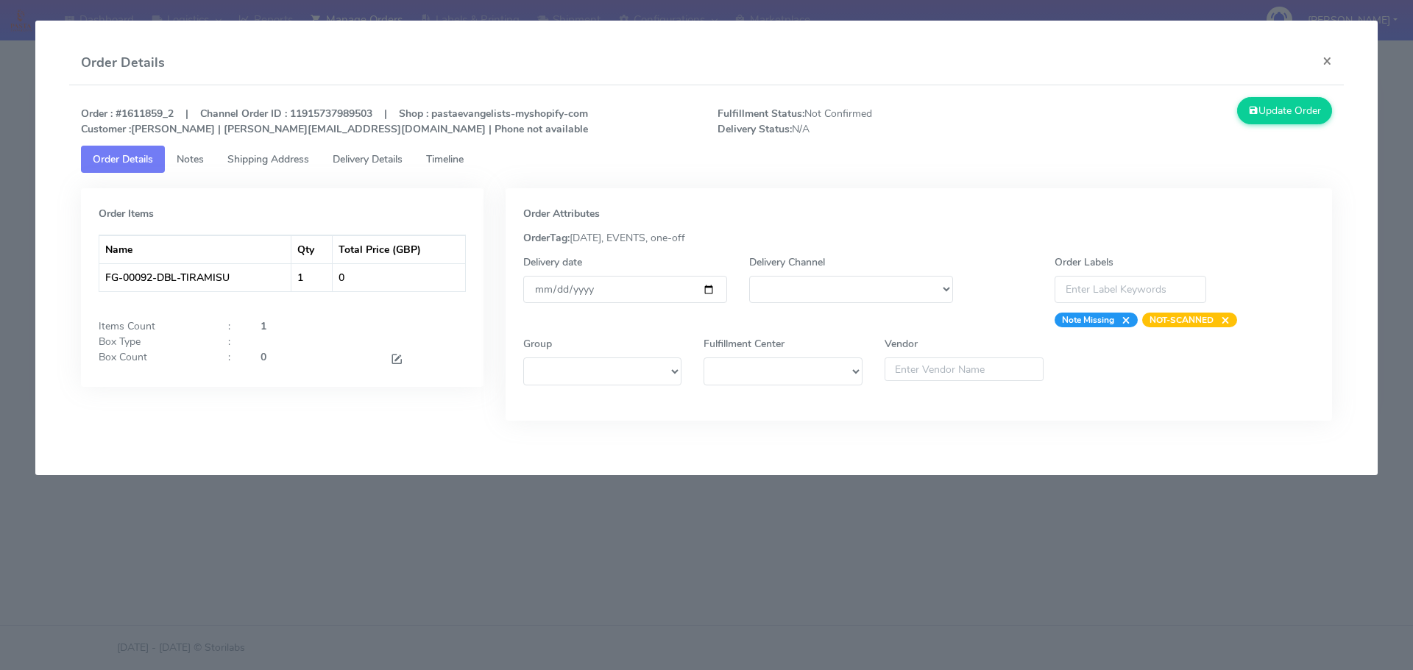
click at [1130, 559] on modal-container "Order Details × Order : #1611859_2 | Channel Order ID : 11915737989503 | Shop :…" at bounding box center [706, 335] width 1413 height 670
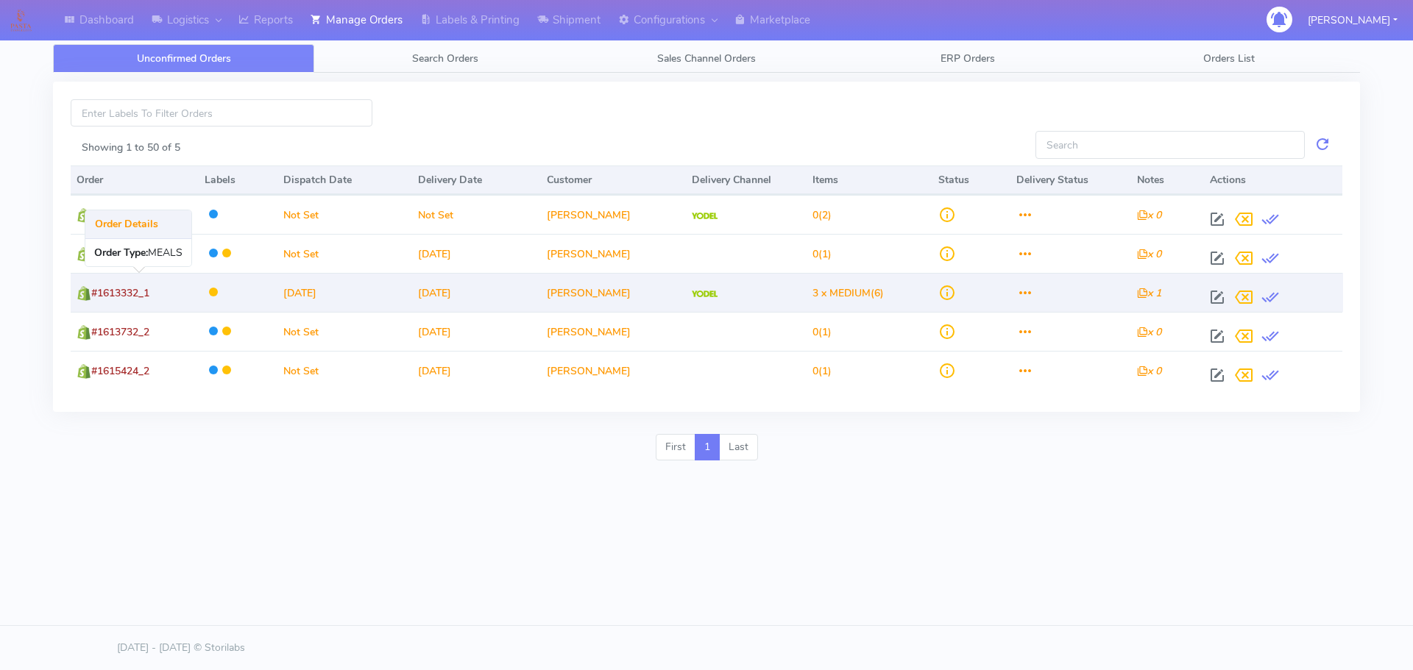
drag, startPoint x: 164, startPoint y: 296, endPoint x: 102, endPoint y: 288, distance: 62.3
click at [102, 288] on td "#1613332_1" at bounding box center [135, 292] width 128 height 39
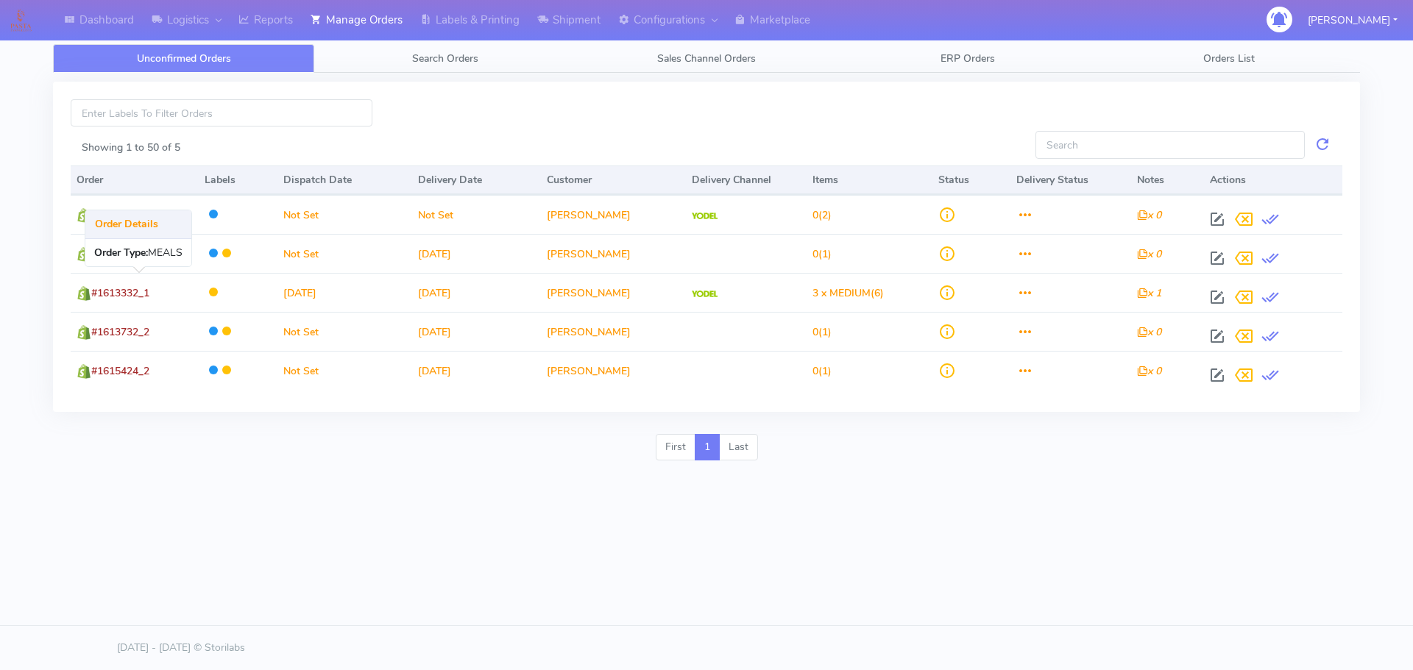
copy span "1613332_1"
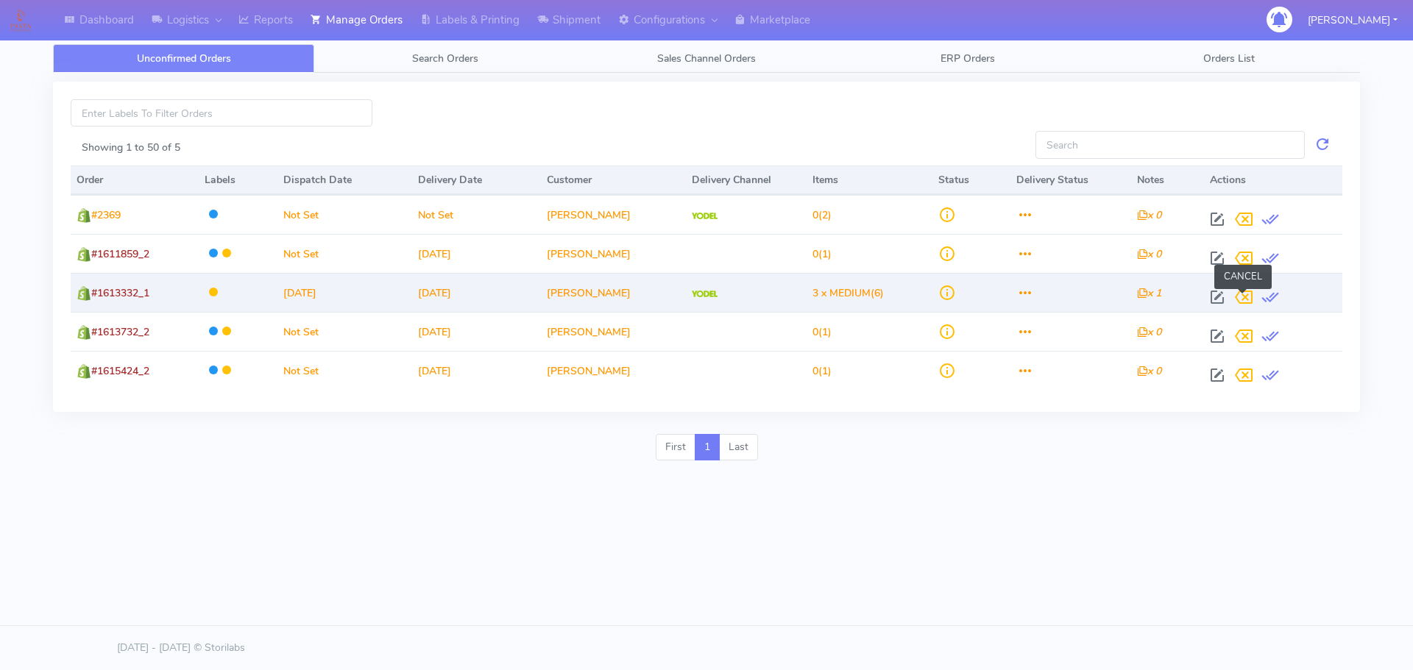
click at [1245, 297] on span at bounding box center [1243, 301] width 26 height 14
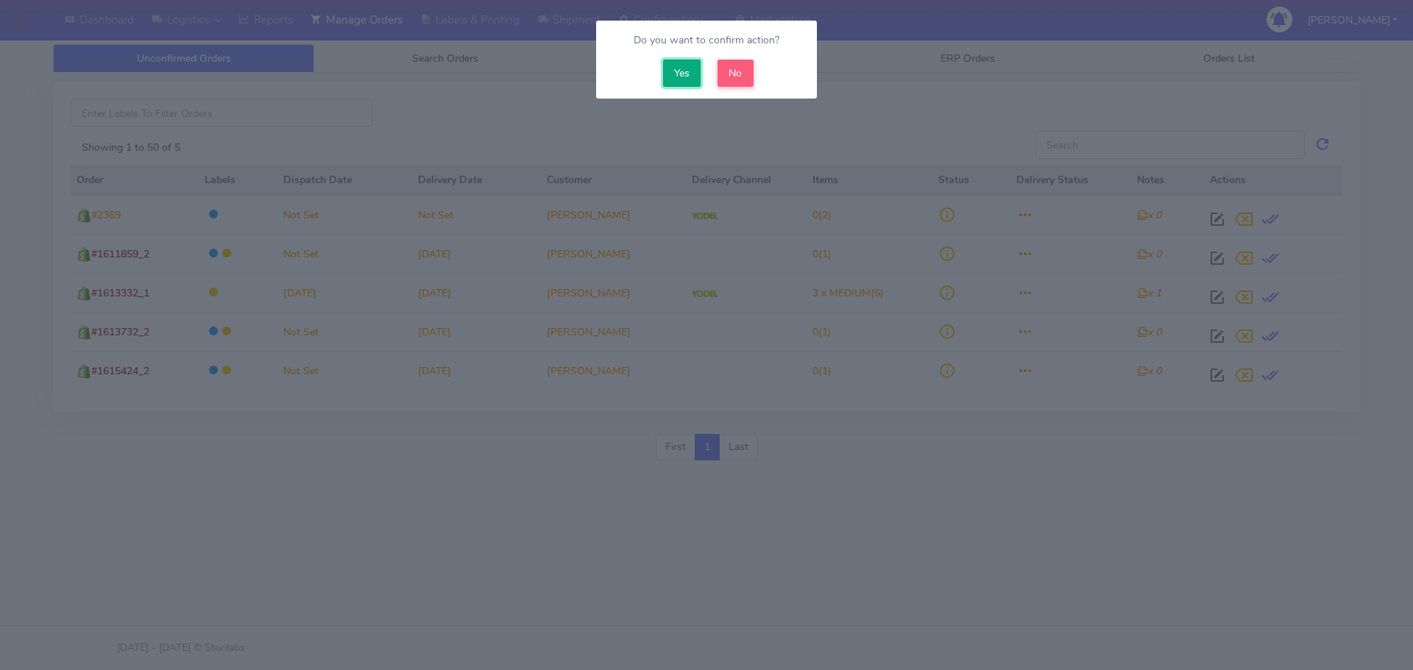
click at [682, 79] on button "Yes" at bounding box center [682, 73] width 38 height 27
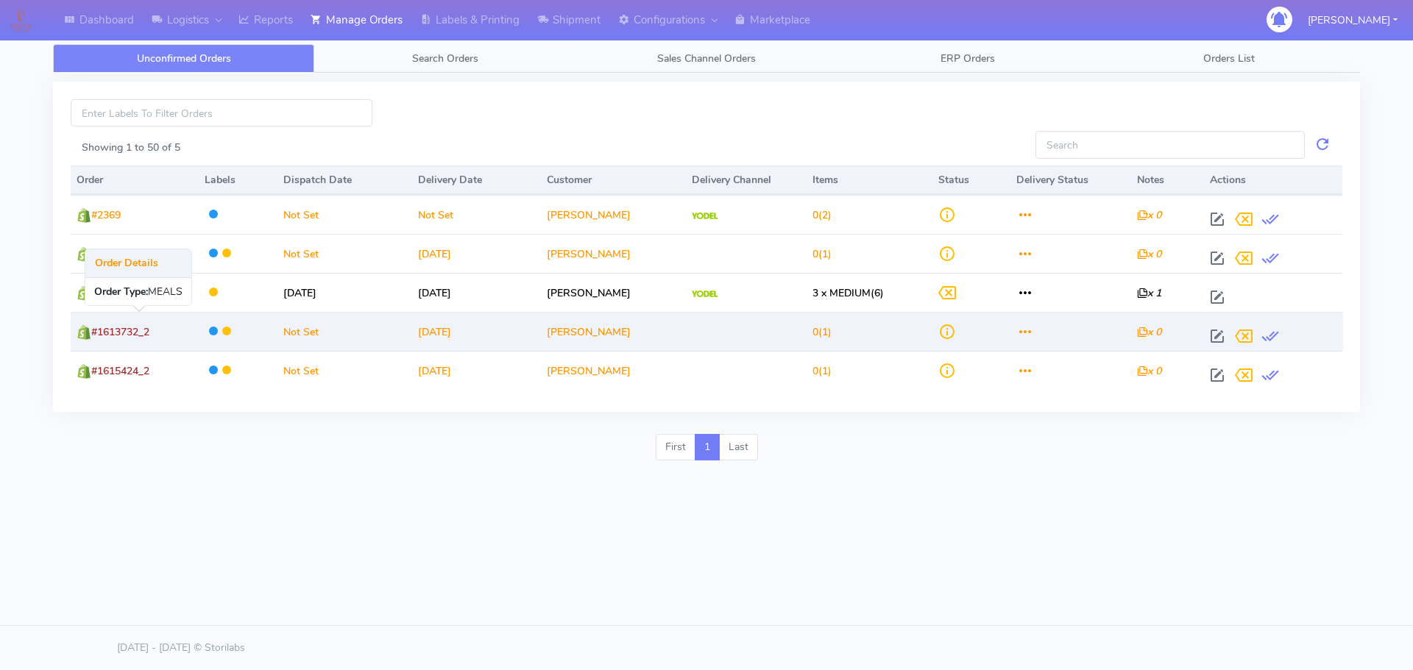
drag, startPoint x: 177, startPoint y: 333, endPoint x: 100, endPoint y: 328, distance: 76.7
click at [100, 328] on td "#1613732_2" at bounding box center [135, 331] width 128 height 39
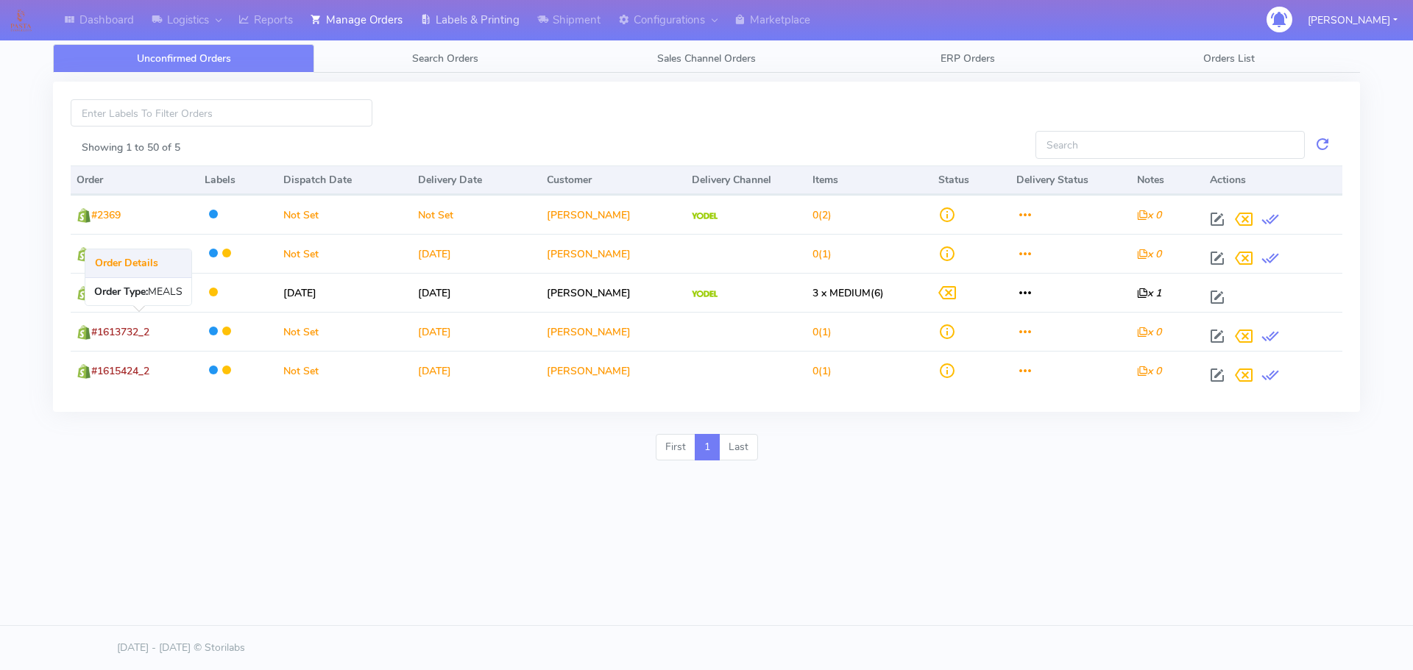
copy span "1613732_2"
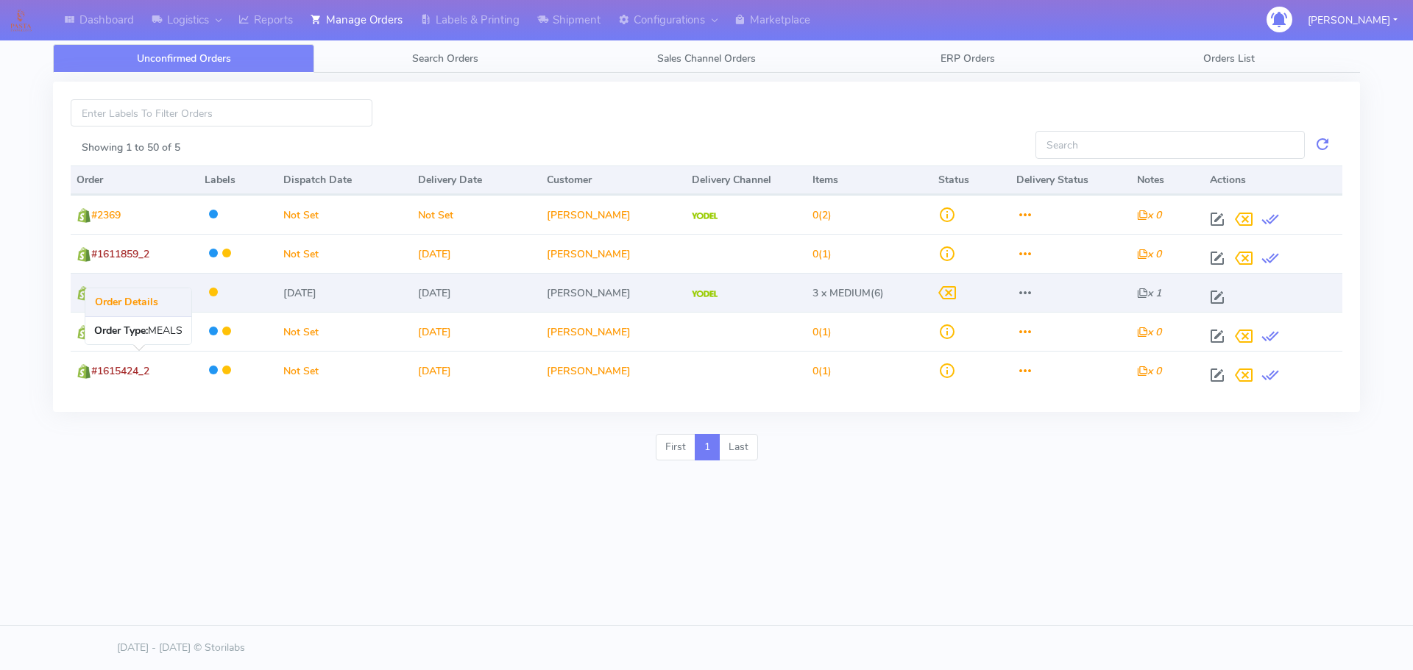
drag, startPoint x: 169, startPoint y: 367, endPoint x: 193, endPoint y: 286, distance: 84.5
click at [102, 369] on td "#1615424_2" at bounding box center [135, 370] width 128 height 39
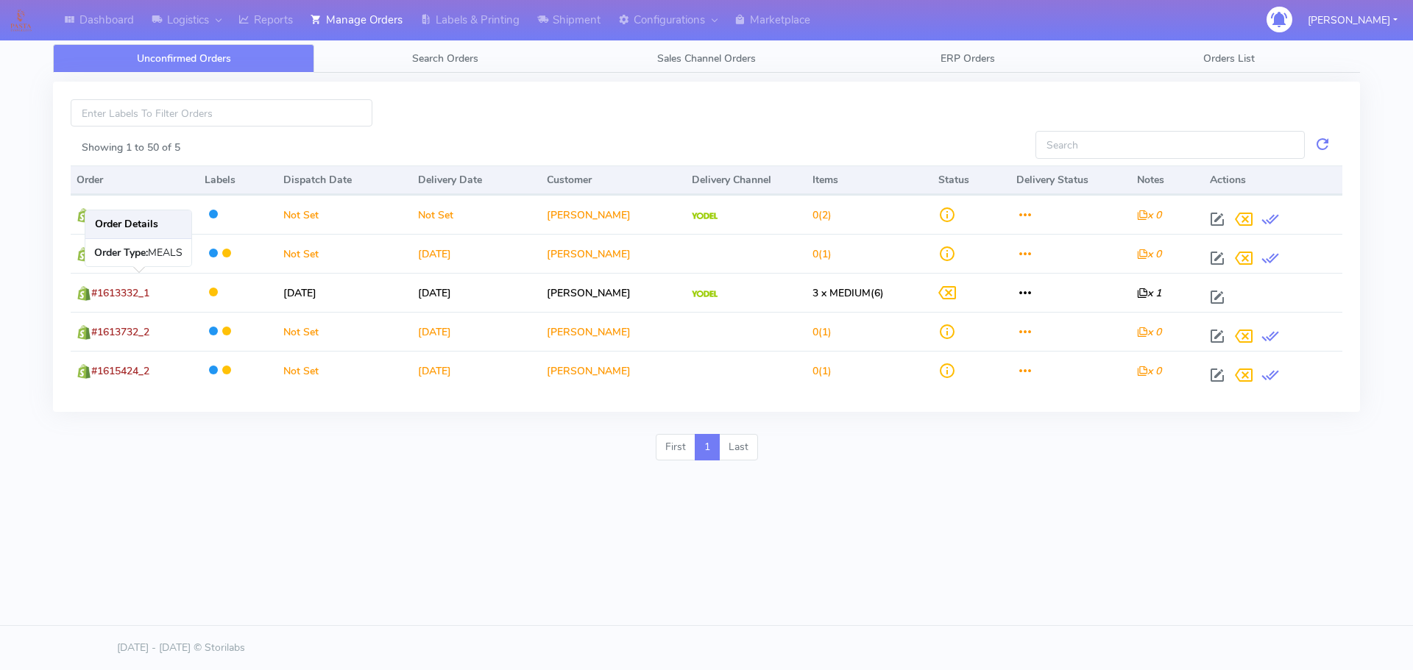
copy span "1615424_2"
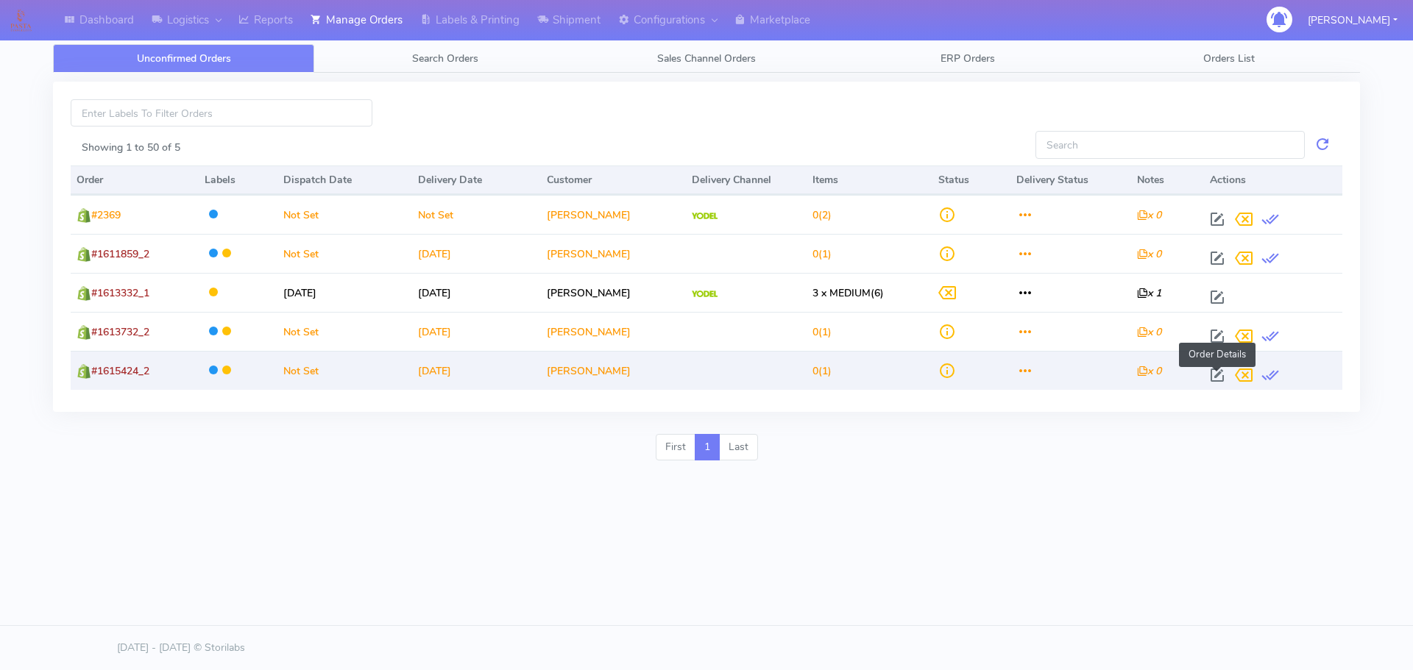
click at [1214, 375] on span at bounding box center [1217, 379] width 26 height 14
select select
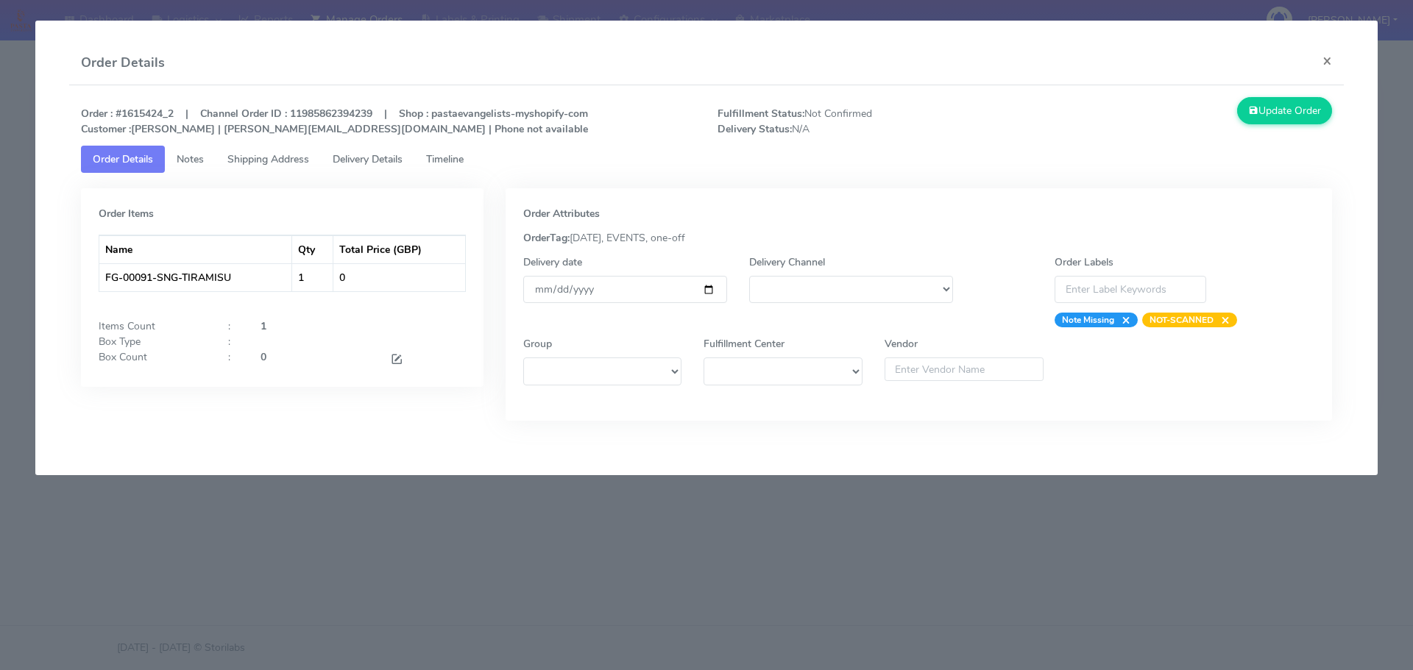
click at [447, 152] on span "Timeline" at bounding box center [445, 159] width 38 height 14
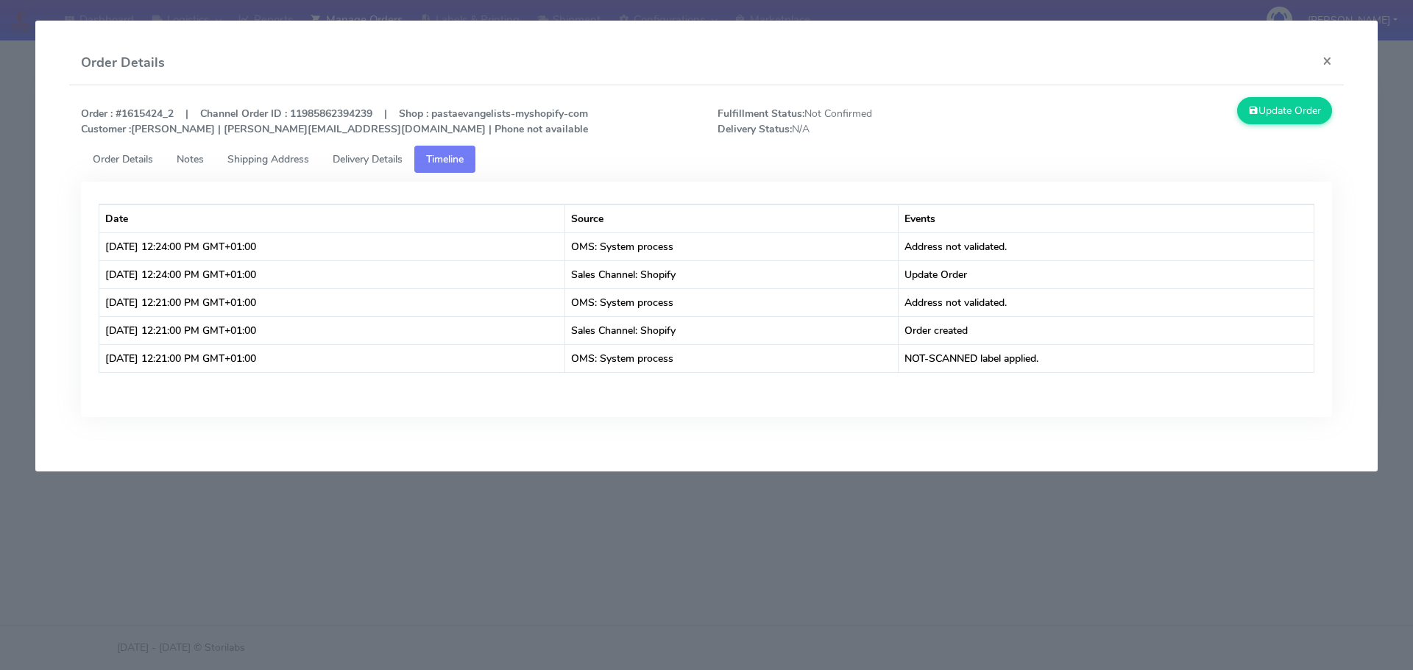
click at [712, 536] on modal-container "Order Details × Order : #1615424_2 | Channel Order ID : 11985862394239 | Shop :…" at bounding box center [706, 335] width 1413 height 670
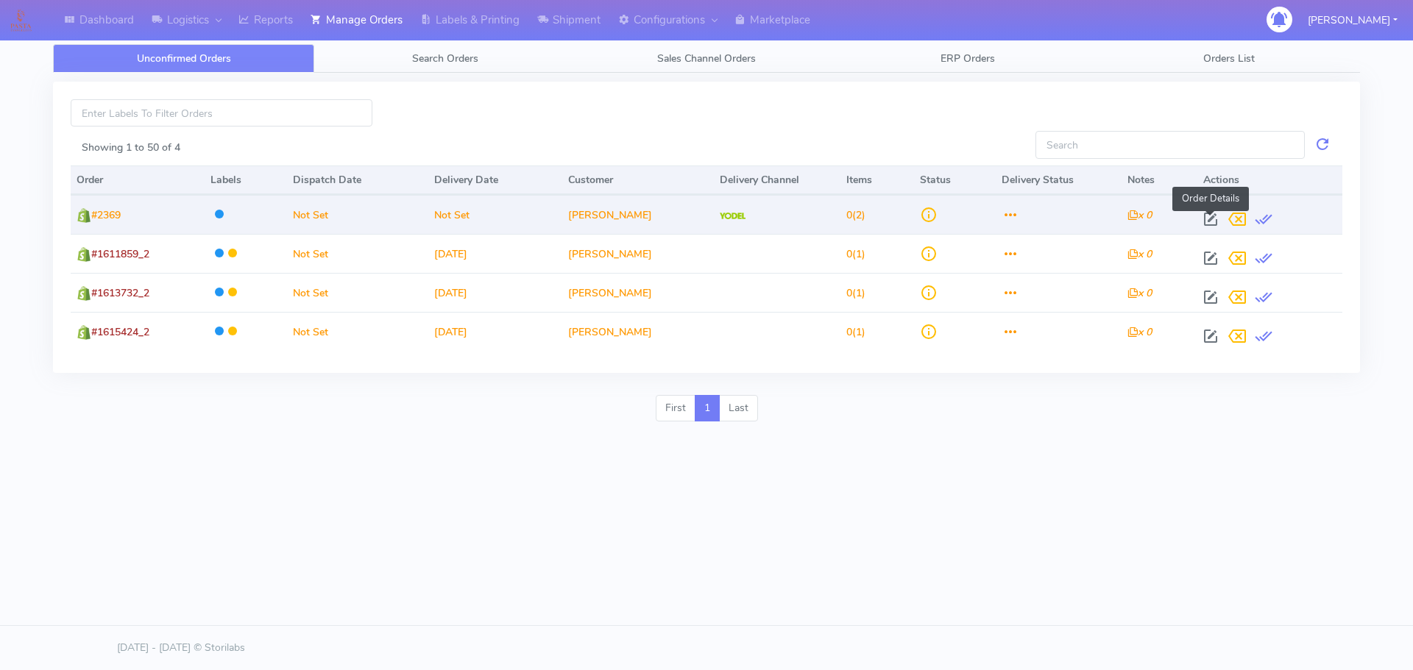
click at [1212, 217] on span at bounding box center [1210, 223] width 26 height 14
select select "5"
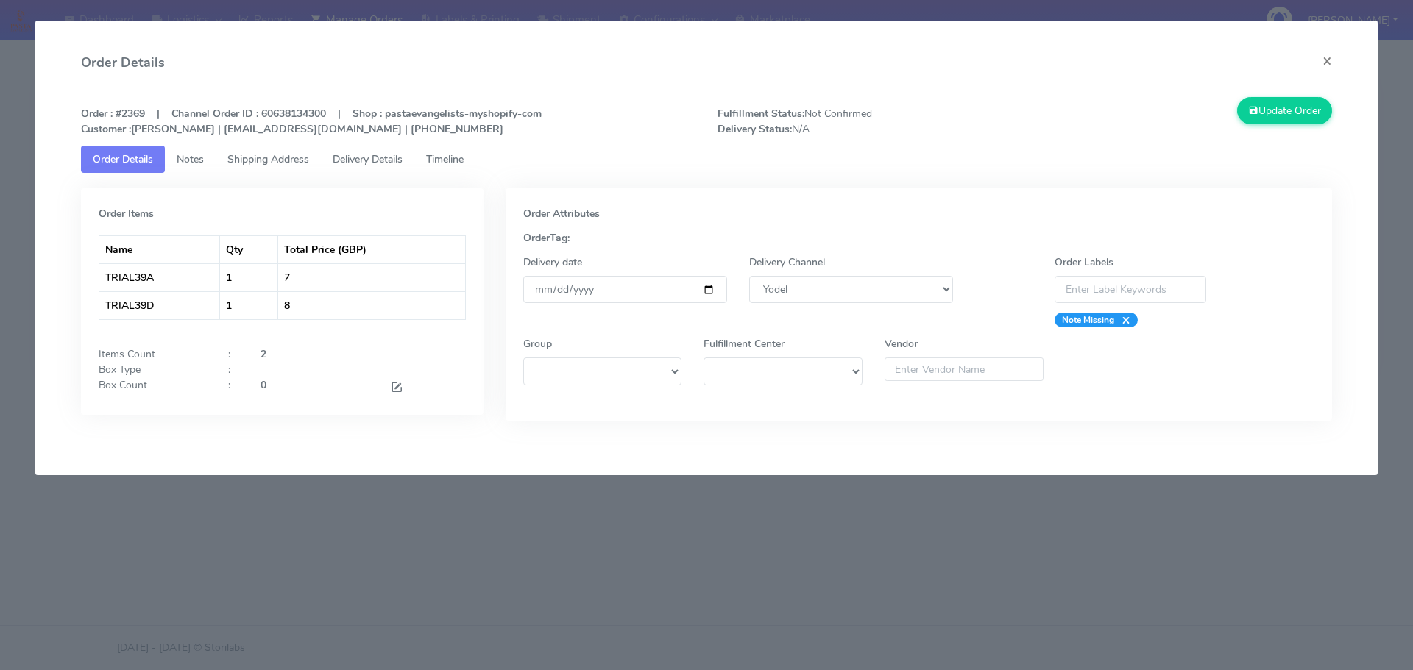
click at [437, 160] on span "Timeline" at bounding box center [445, 159] width 38 height 14
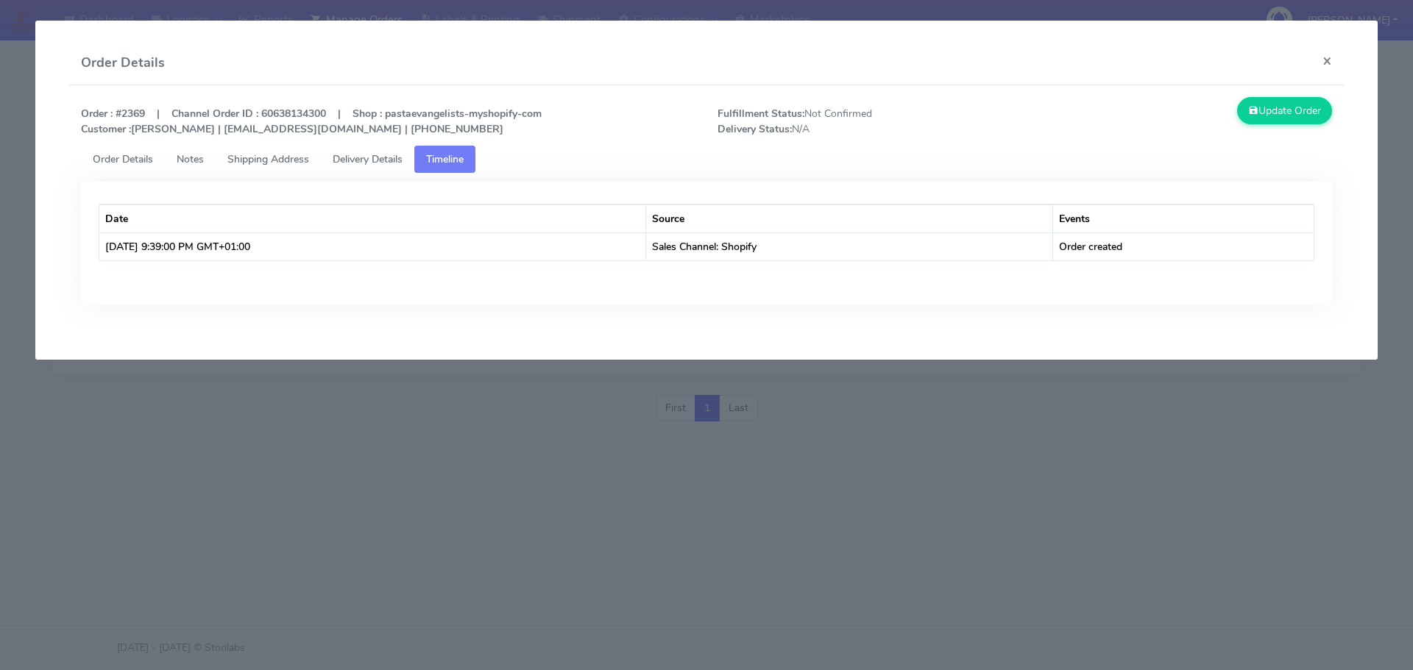
click at [259, 157] on span "Shipping Address" at bounding box center [268, 159] width 82 height 14
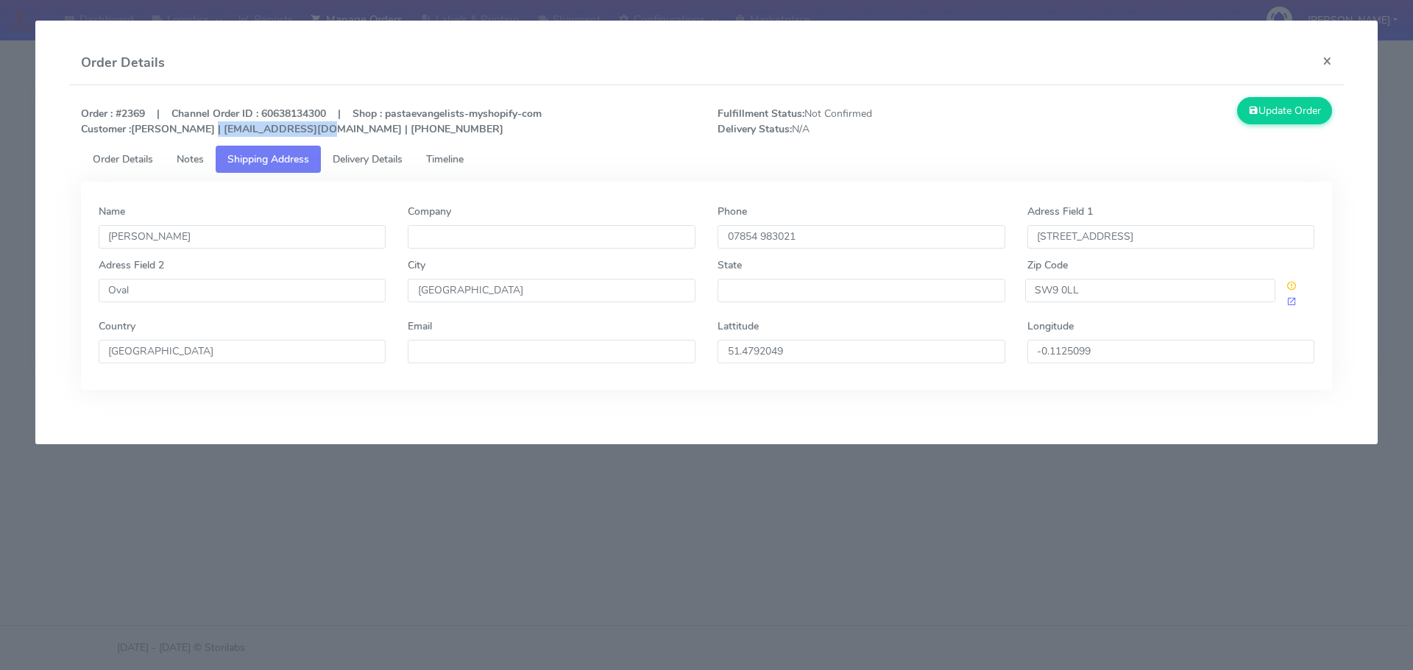
drag, startPoint x: 317, startPoint y: 129, endPoint x: 202, endPoint y: 138, distance: 115.9
click at [202, 138] on div "Order : #2369 | Channel Order ID : 60638134300 | Shop : pastaevangelists-myshop…" at bounding box center [707, 121] width 1274 height 49
copy strong "edhowland1@gmail.com"
click at [121, 162] on span "Order Details" at bounding box center [123, 159] width 60 height 14
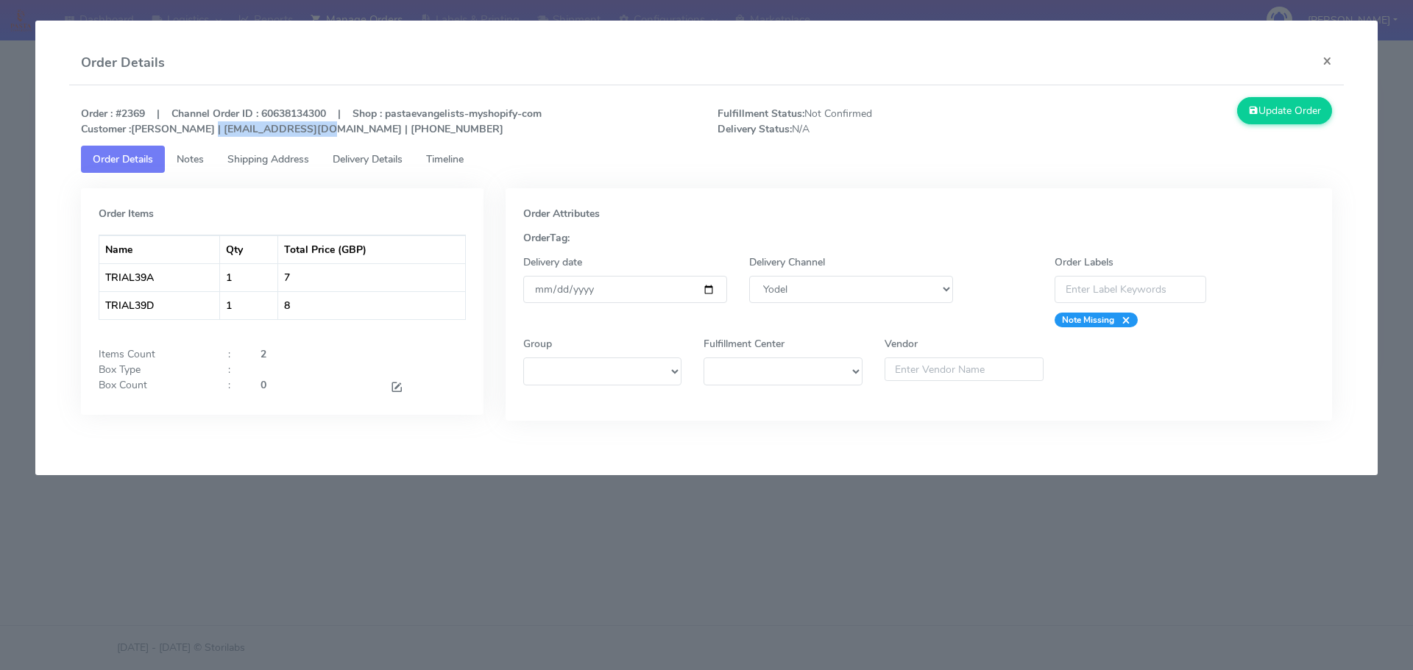
click at [458, 160] on span "Timeline" at bounding box center [445, 159] width 38 height 14
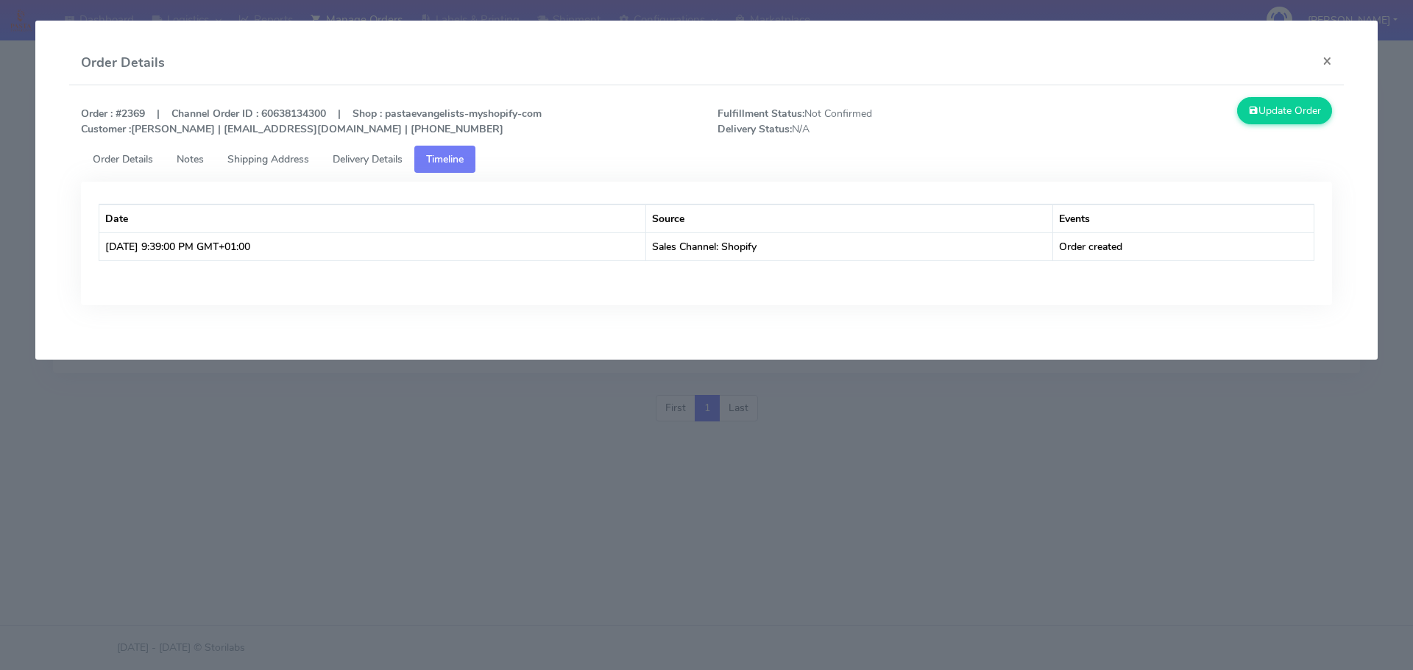
click at [408, 453] on modal-container "Order Details × Order : #2369 | Channel Order ID : 60638134300 | Shop : pastaev…" at bounding box center [706, 335] width 1413 height 670
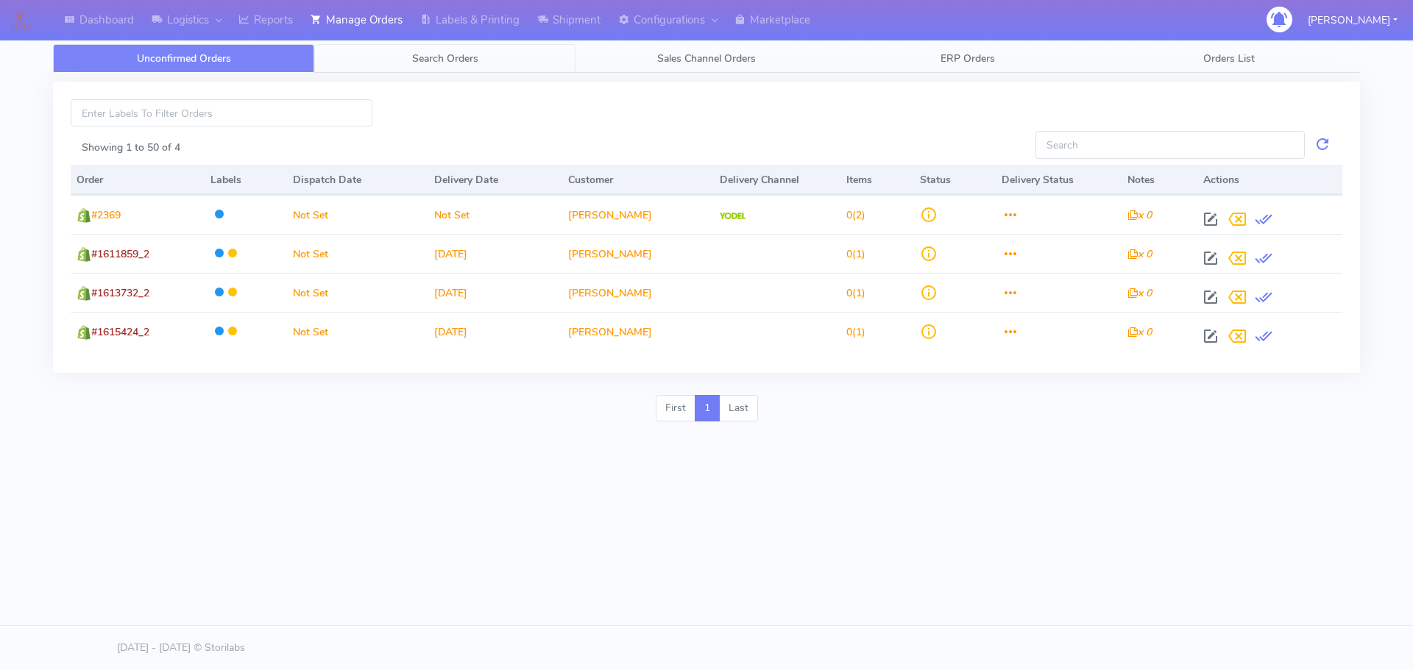
click at [443, 65] on span "Search Orders" at bounding box center [445, 59] width 66 height 14
click at [459, 60] on span "Search Orders" at bounding box center [445, 59] width 66 height 14
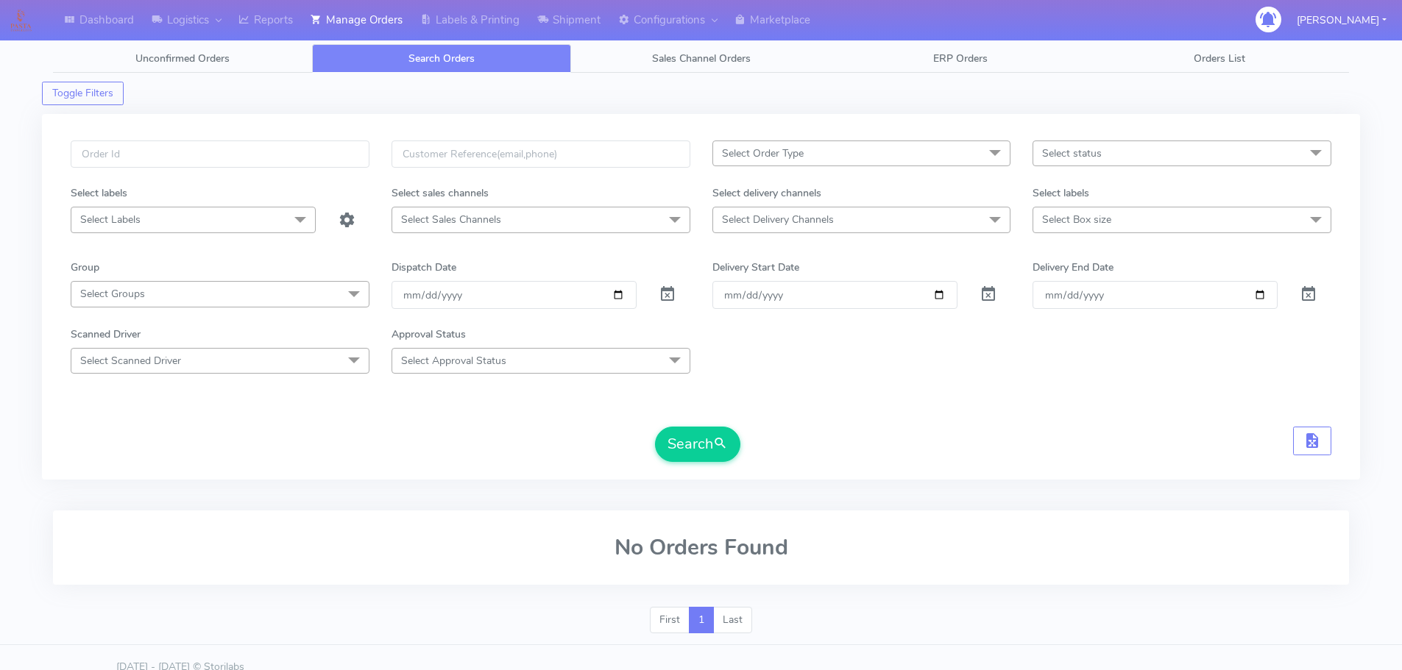
click at [665, 295] on span at bounding box center [668, 298] width 18 height 14
drag, startPoint x: 665, startPoint y: 295, endPoint x: 239, endPoint y: 4, distance: 516.2
click at [664, 295] on span at bounding box center [668, 298] width 18 height 14
click at [289, 157] on input "text" at bounding box center [220, 154] width 299 height 27
paste input "1615422"
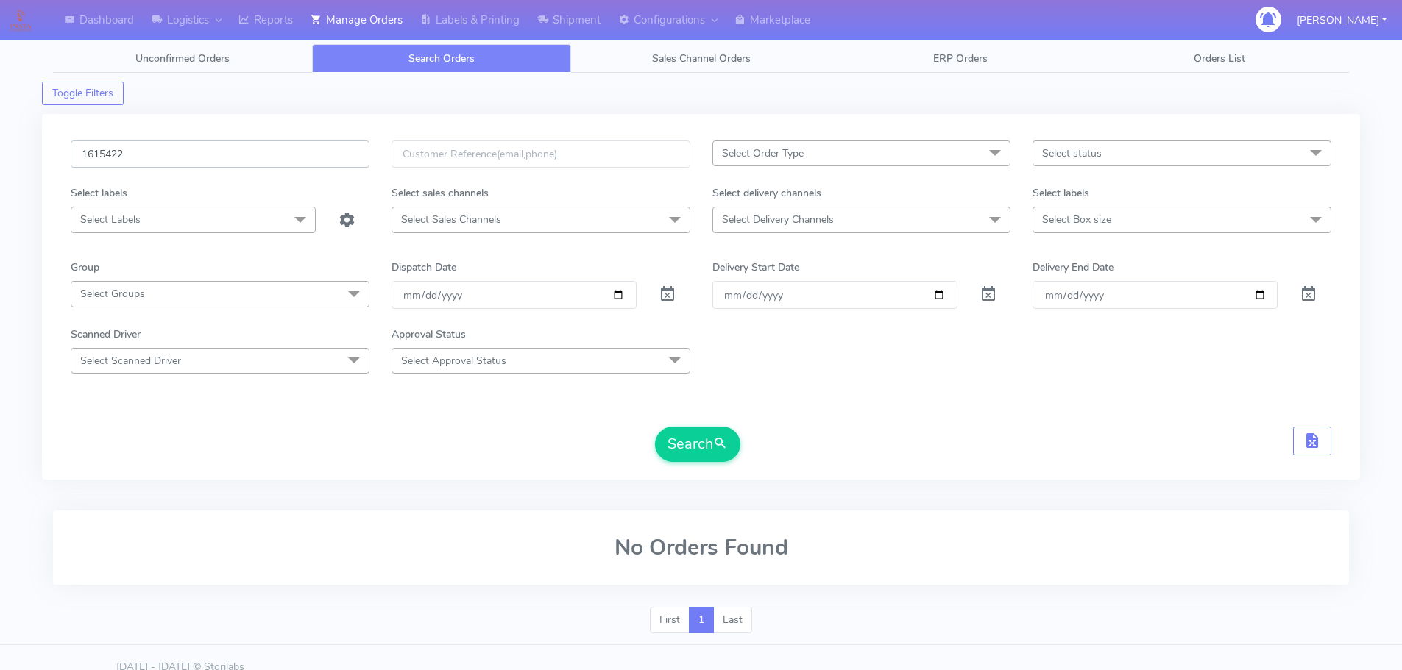
type input "1615422"
click at [655, 427] on button "Search" at bounding box center [697, 444] width 85 height 35
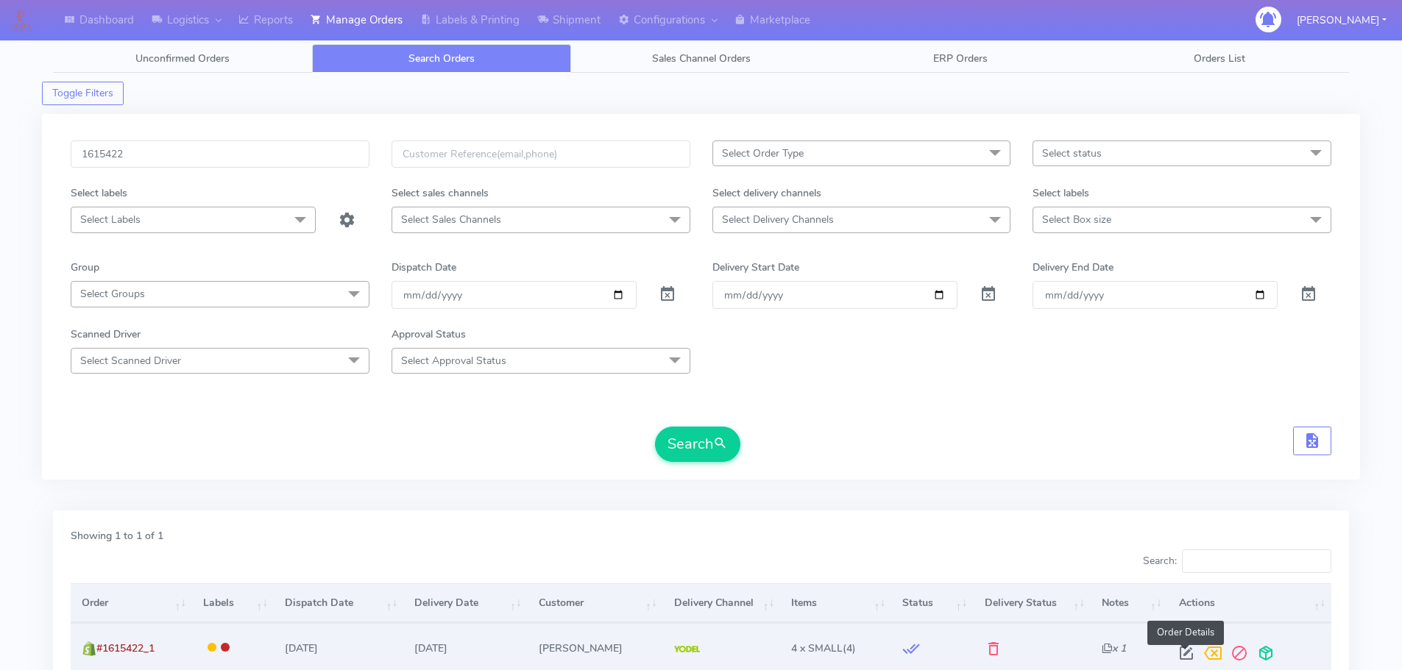
click at [1183, 650] on span at bounding box center [1186, 657] width 26 height 14
select select "5"
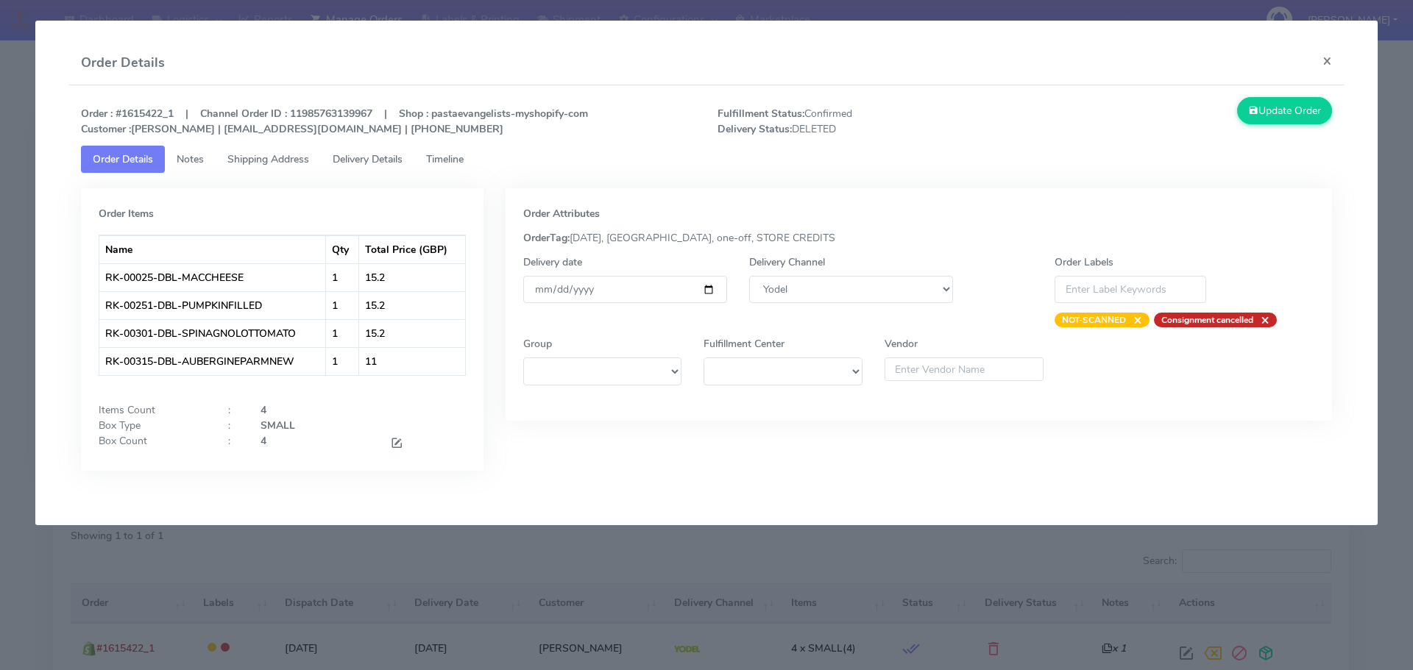
click at [453, 159] on span "Timeline" at bounding box center [445, 159] width 38 height 14
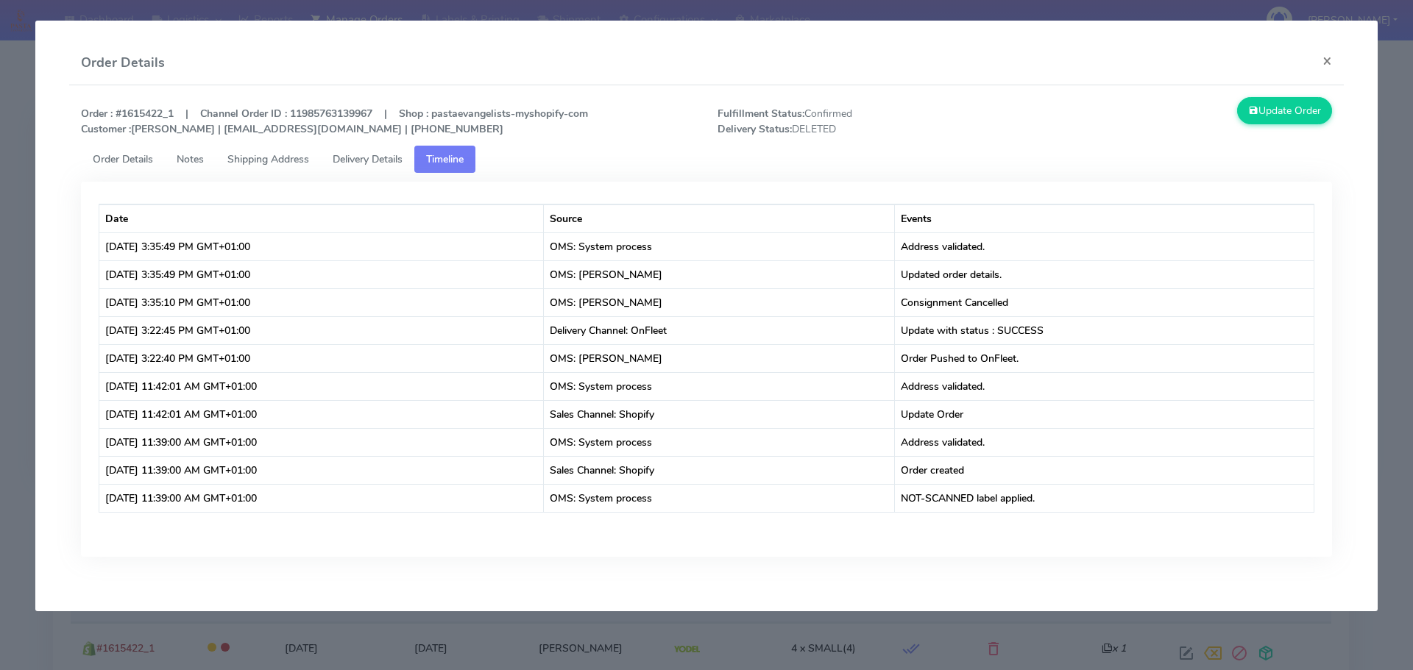
click at [119, 158] on span "Order Details" at bounding box center [123, 159] width 60 height 14
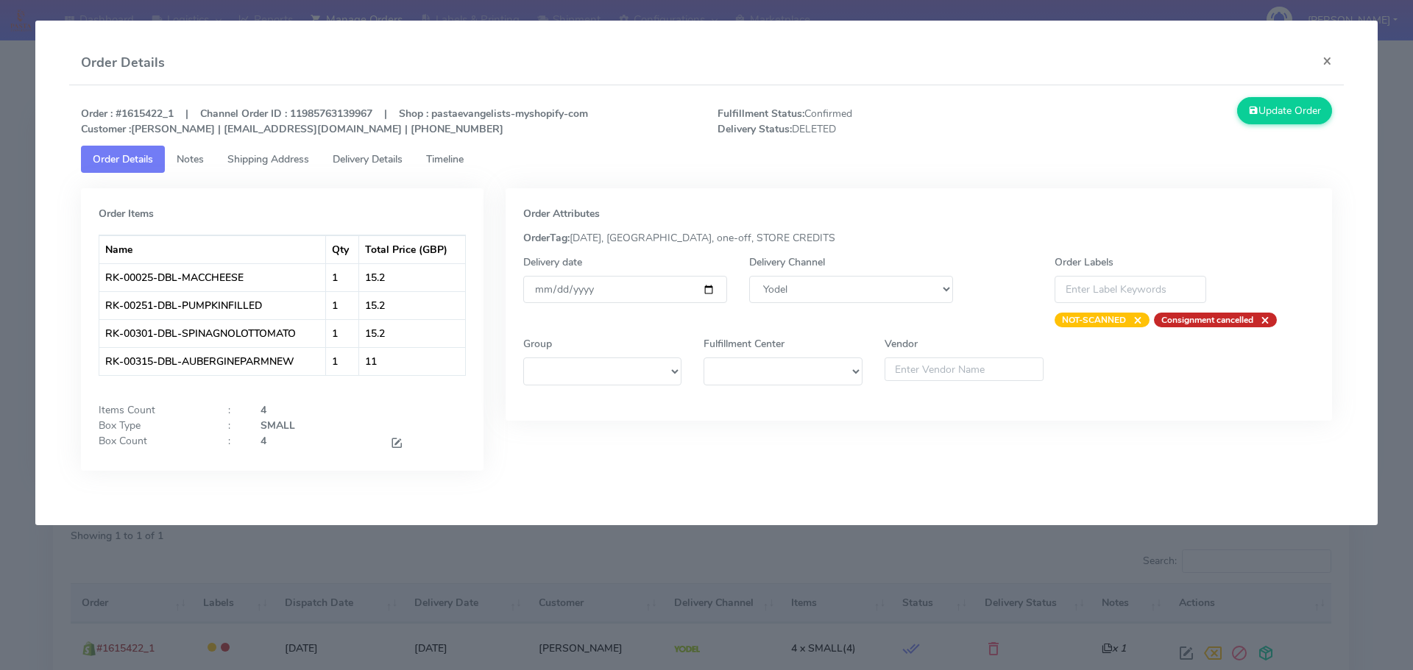
click at [449, 164] on span "Timeline" at bounding box center [445, 159] width 38 height 14
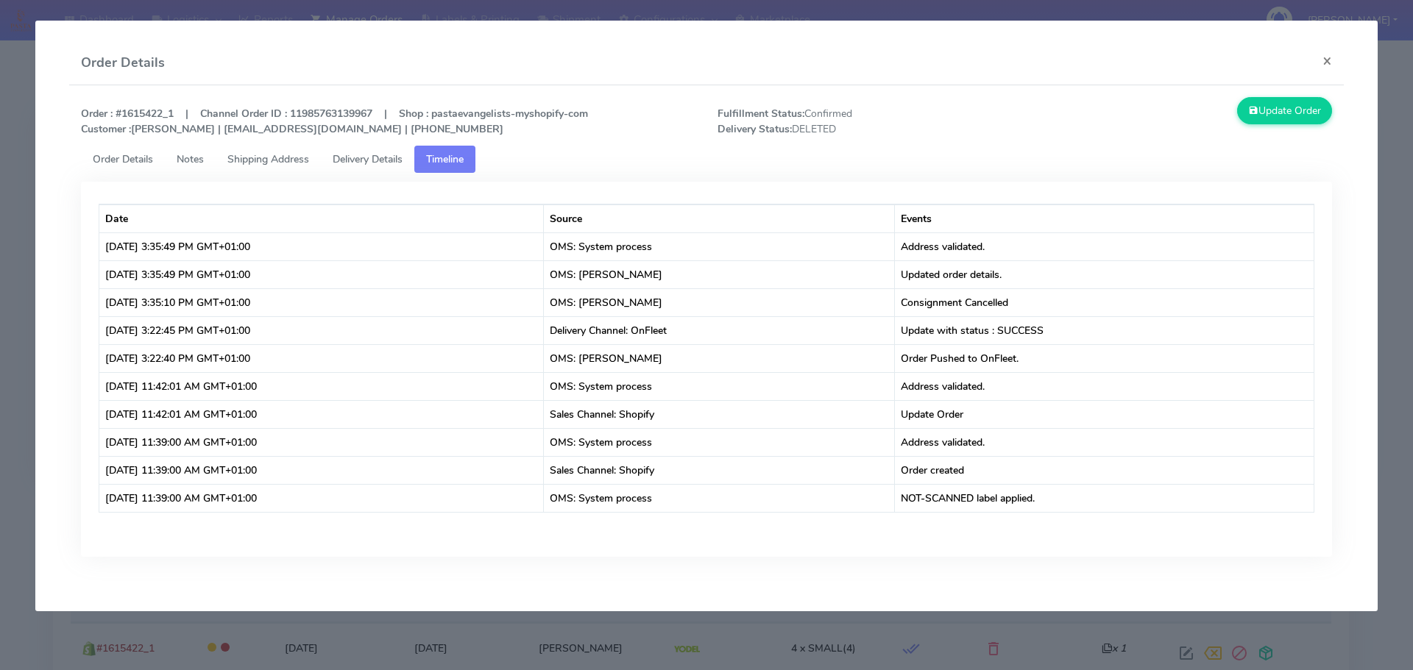
click at [693, 627] on modal-container "Order Details × Order : #1615422_1 | Channel Order ID : 11985763139967 | Shop :…" at bounding box center [706, 335] width 1413 height 670
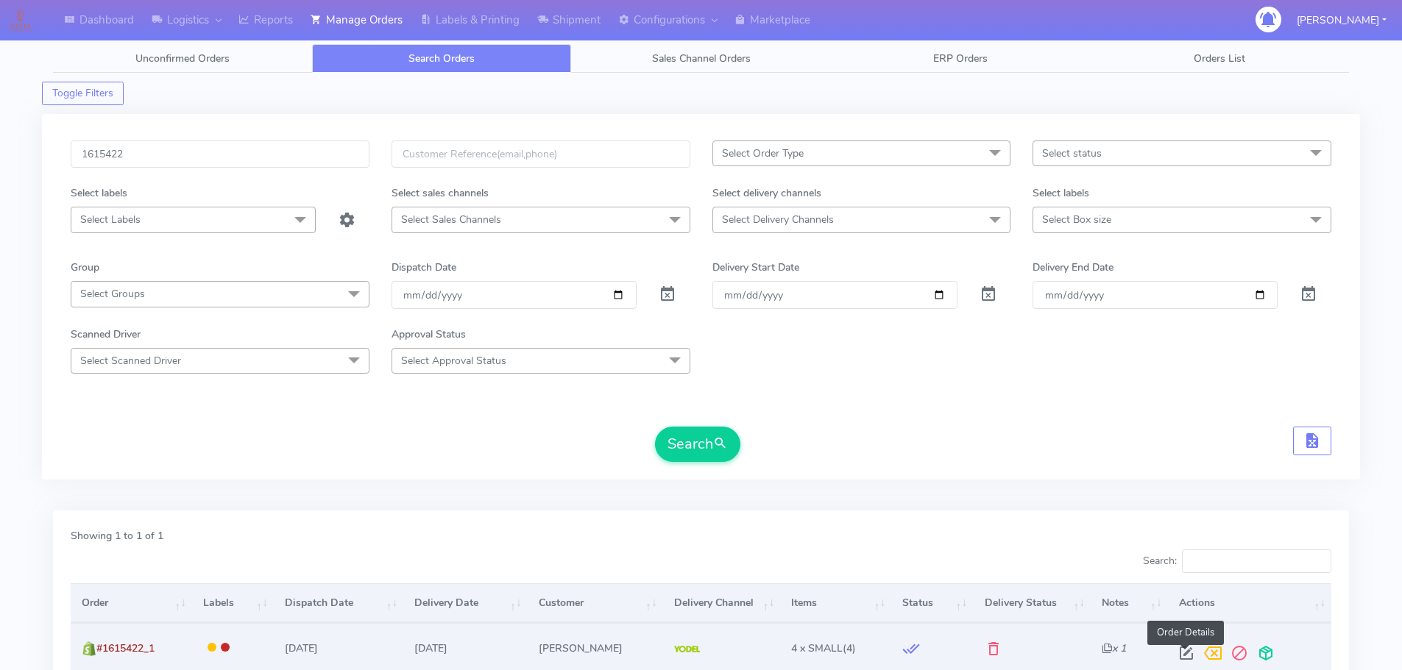
click at [1183, 655] on span at bounding box center [1186, 657] width 26 height 14
select select "5"
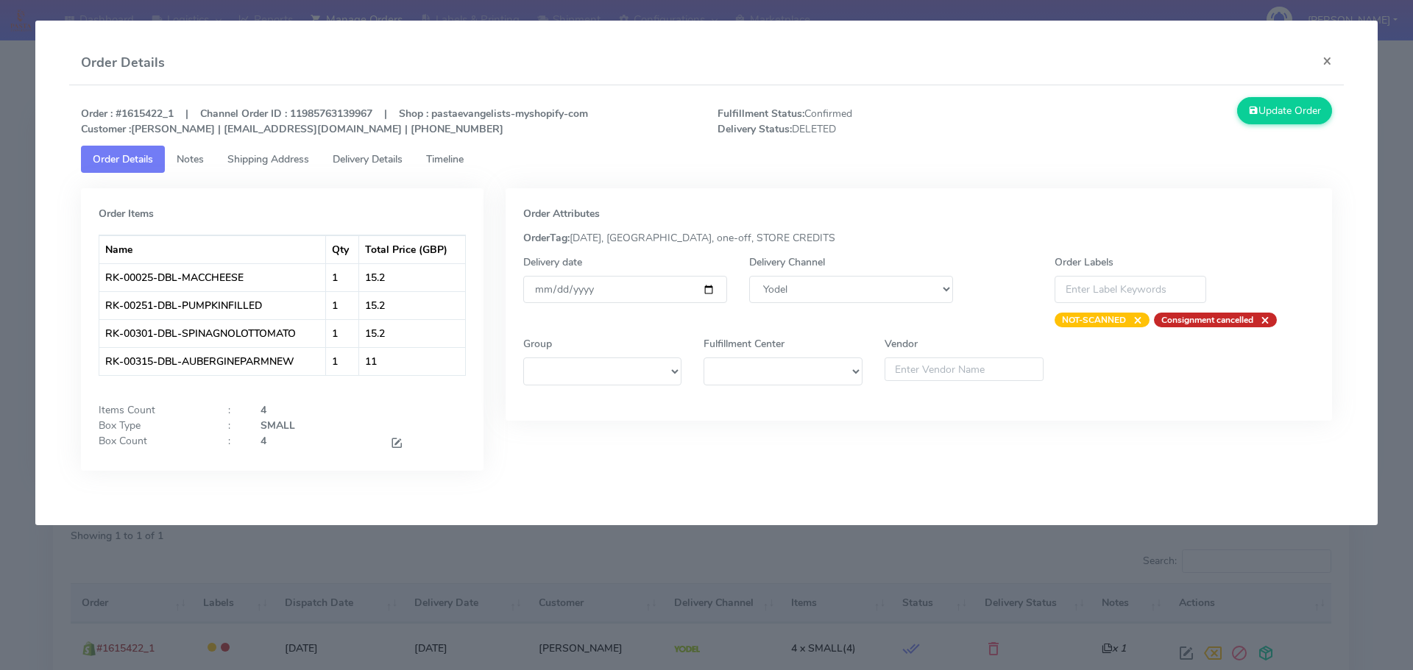
click at [459, 146] on link "Timeline" at bounding box center [444, 159] width 61 height 27
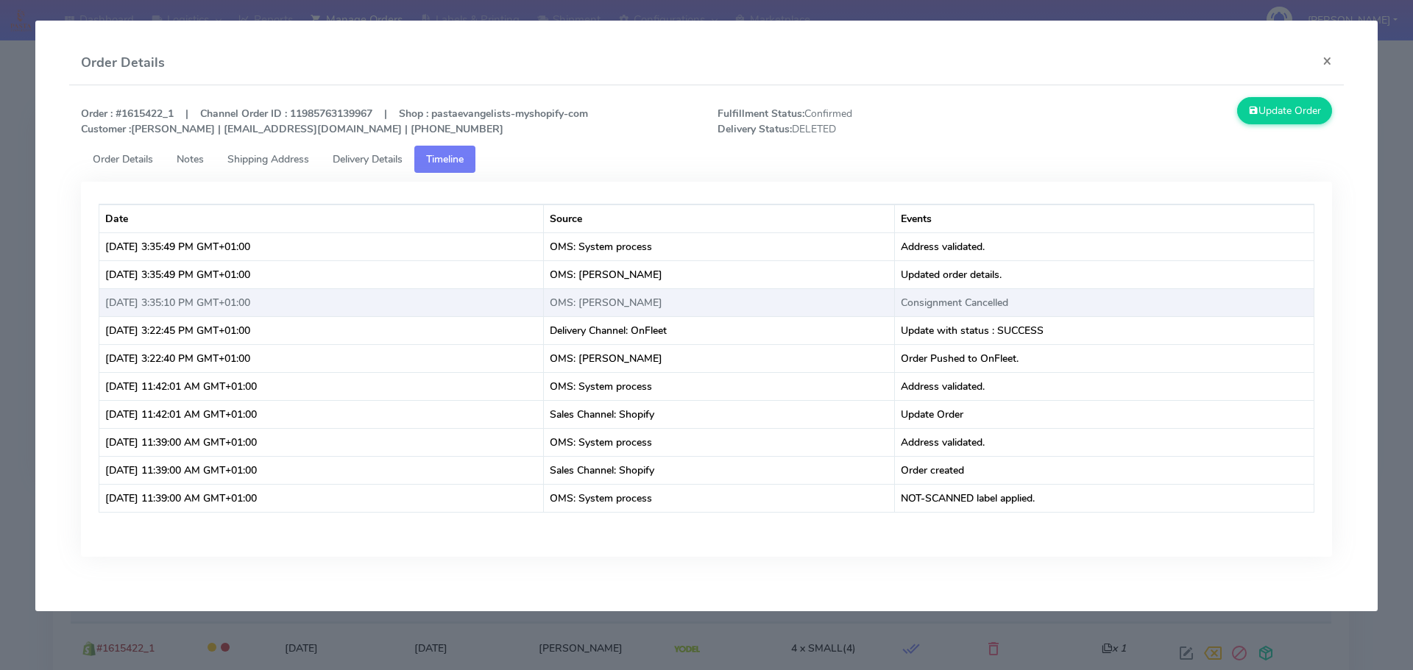
click at [982, 301] on td "Consignment Cancelled" at bounding box center [1104, 302] width 419 height 28
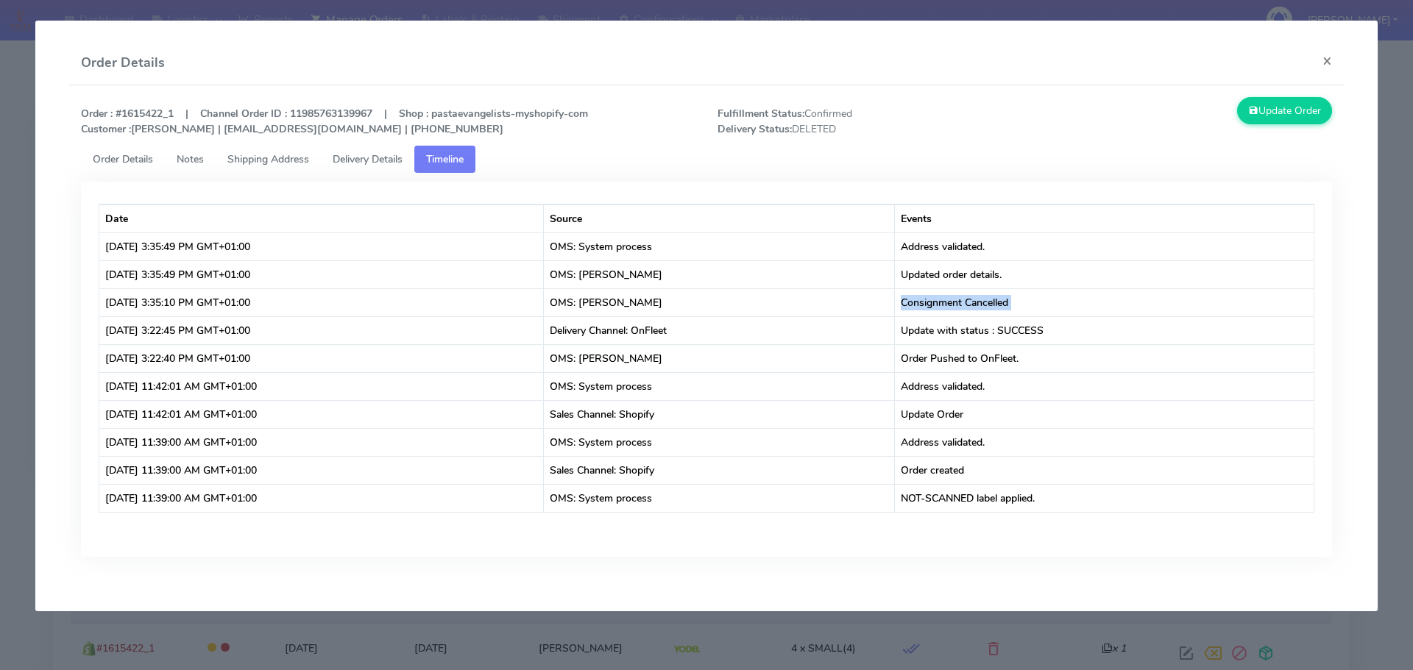
copy td "Consignment Cancelled"
click at [2, 137] on modal-container "Order Details × Order : #1615422_1 | Channel Order ID : 11985763139967 | Shop :…" at bounding box center [706, 335] width 1413 height 670
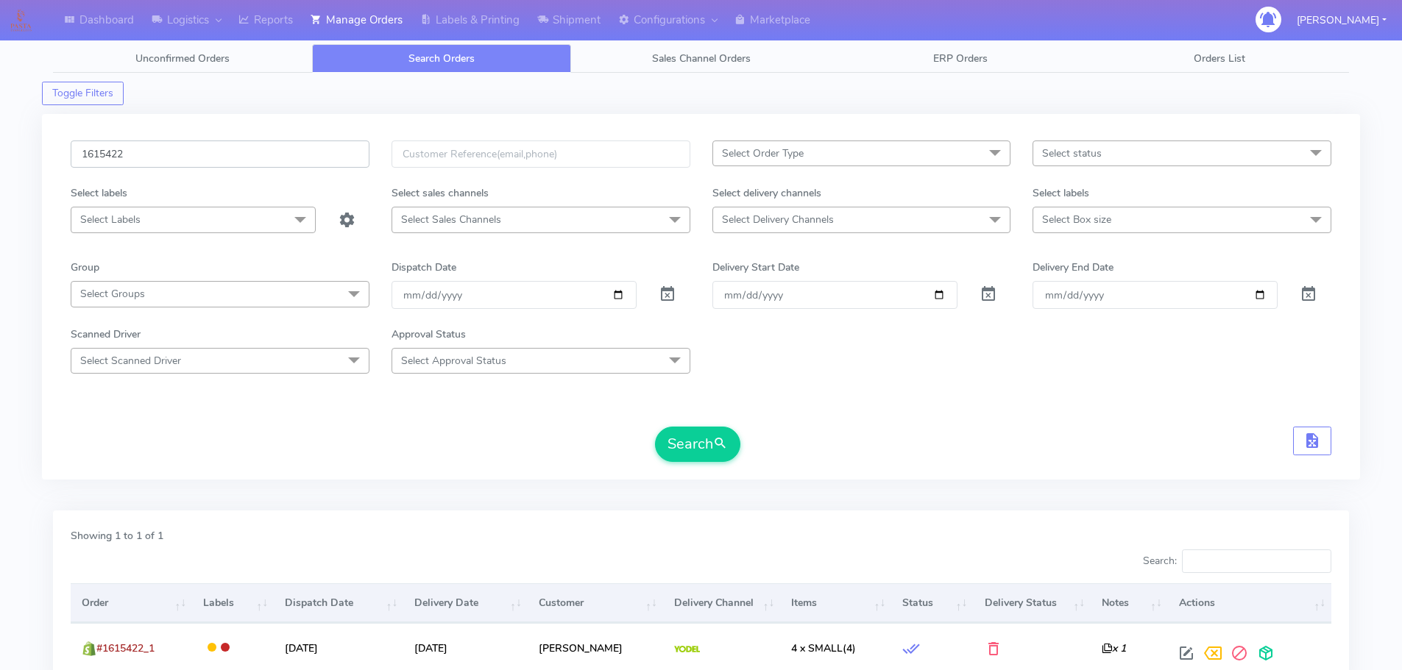
click at [341, 161] on input "1615422" at bounding box center [220, 154] width 299 height 27
paste input "4757"
type input "1614757"
click at [655, 427] on button "Search" at bounding box center [697, 444] width 85 height 35
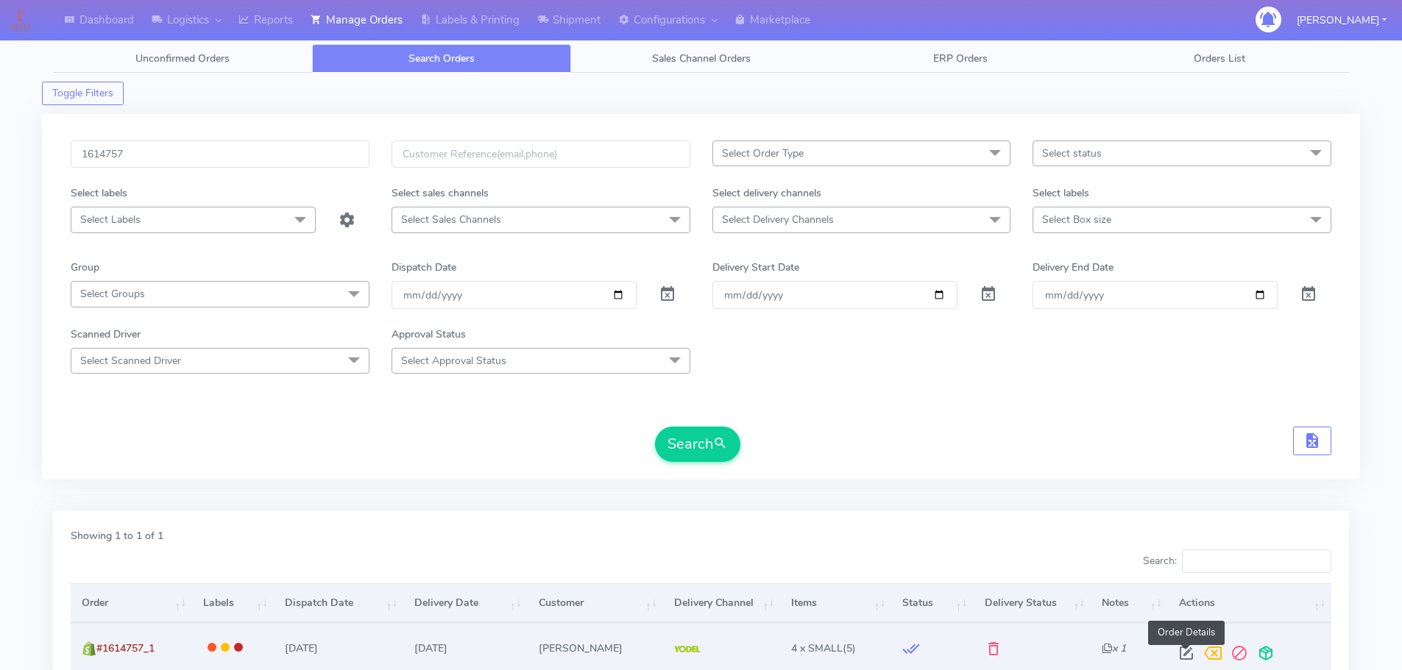
click at [1186, 654] on span at bounding box center [1186, 657] width 26 height 14
select select "5"
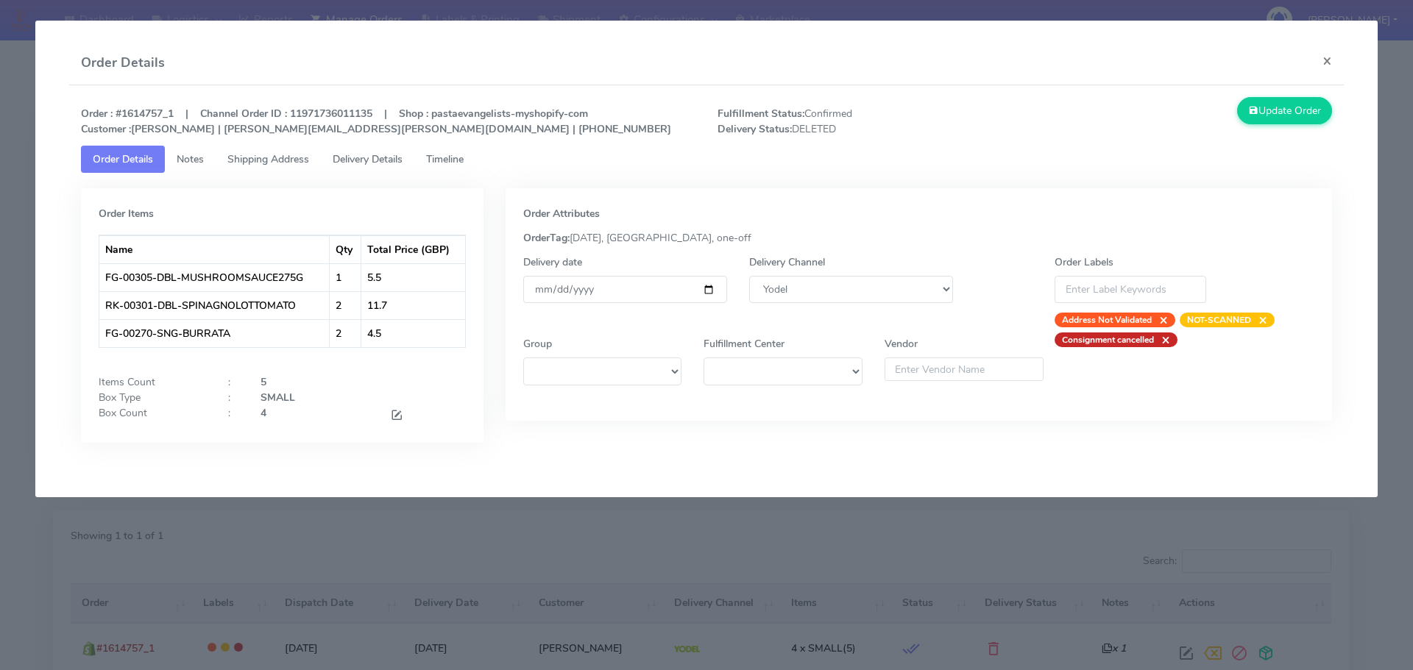
click at [442, 167] on link "Timeline" at bounding box center [444, 159] width 61 height 27
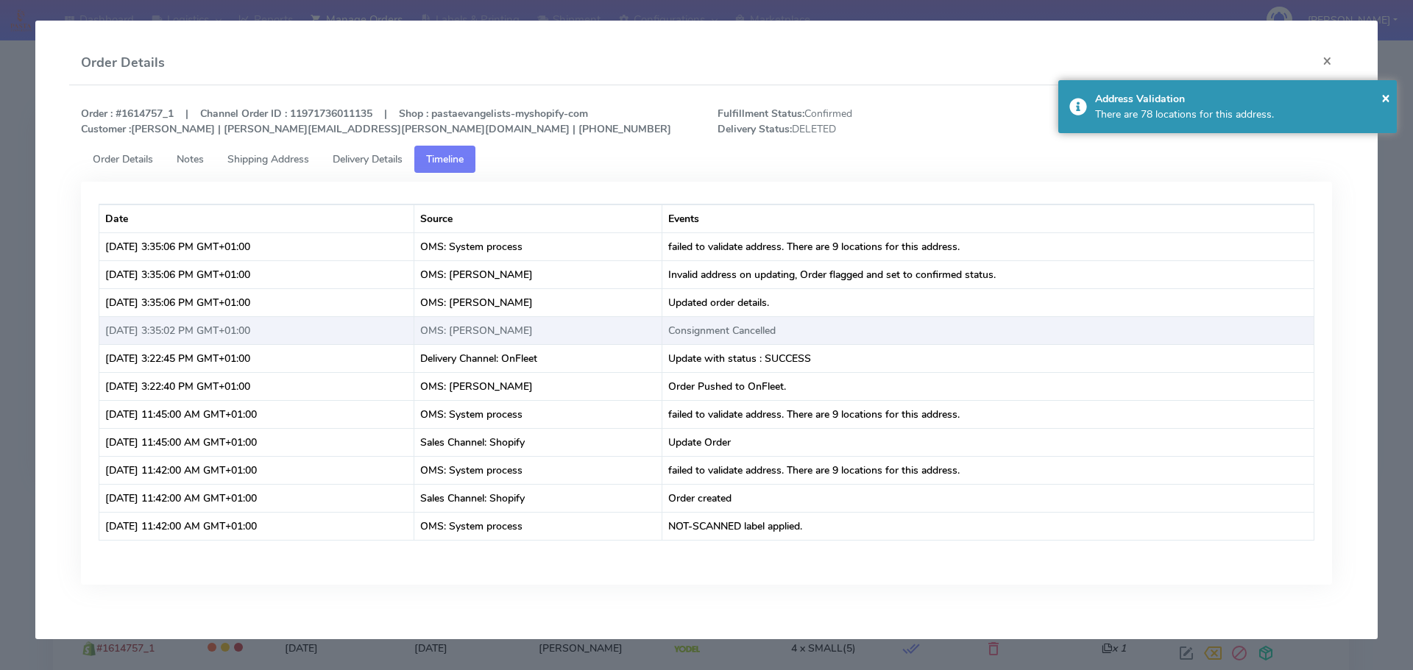
click at [785, 334] on td "Consignment Cancelled" at bounding box center [987, 330] width 651 height 28
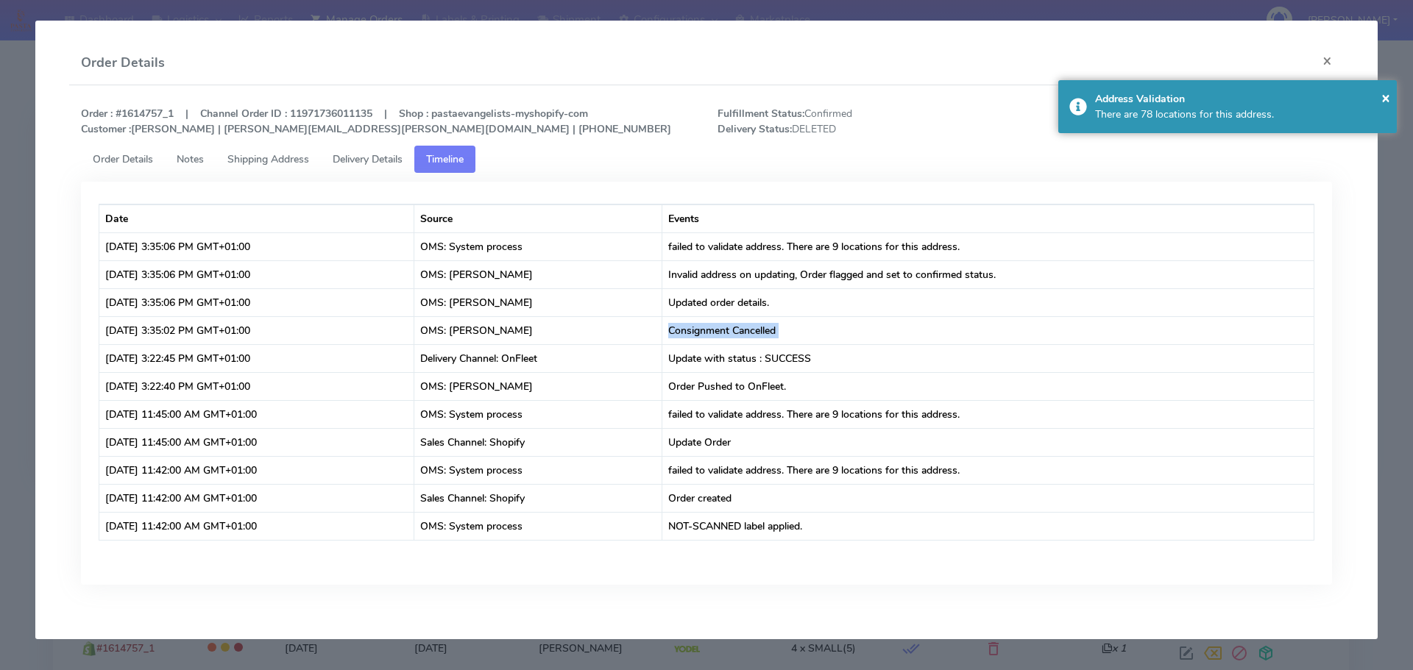
copy td "Consignment Cancelled"
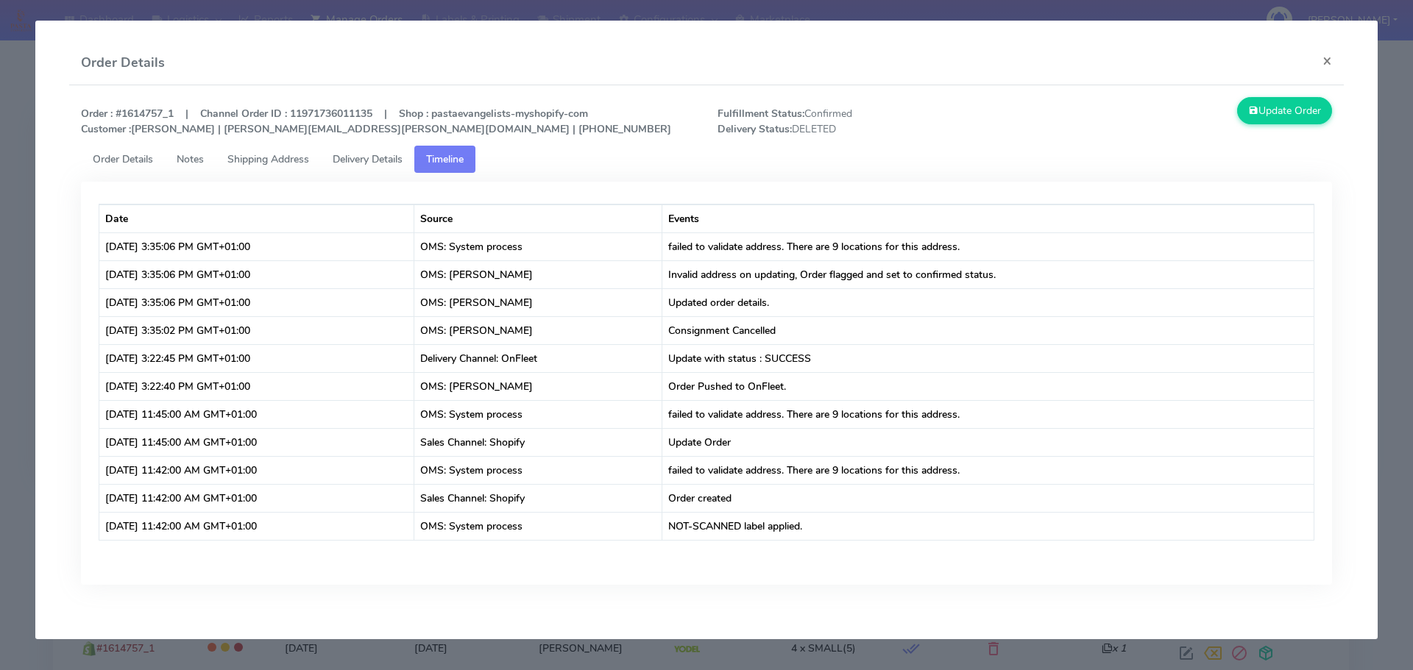
click at [0, 213] on modal-container "Order Details × Order : #1614757_1 | Channel Order ID : 11971736011135 | Shop :…" at bounding box center [706, 335] width 1413 height 670
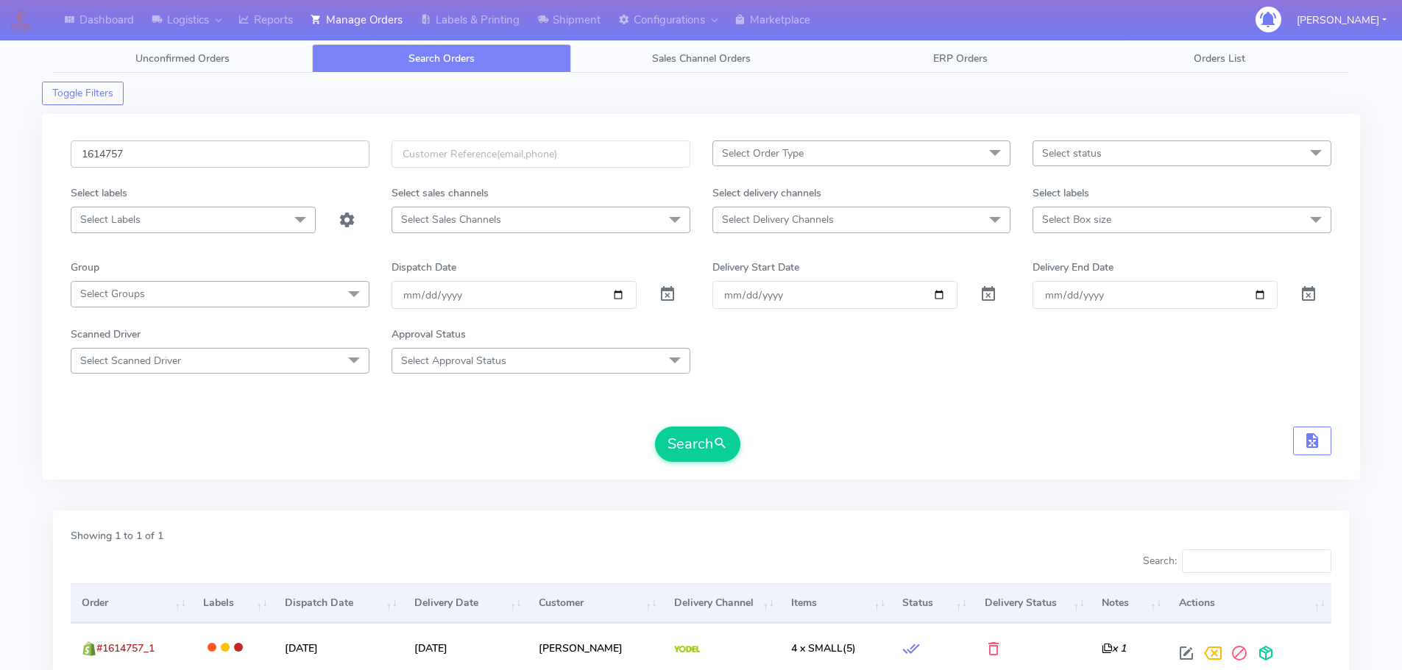
click at [296, 152] on input "1614757" at bounding box center [220, 154] width 299 height 27
paste input "5528"
type input "1615528"
click at [655, 427] on button "Search" at bounding box center [697, 444] width 85 height 35
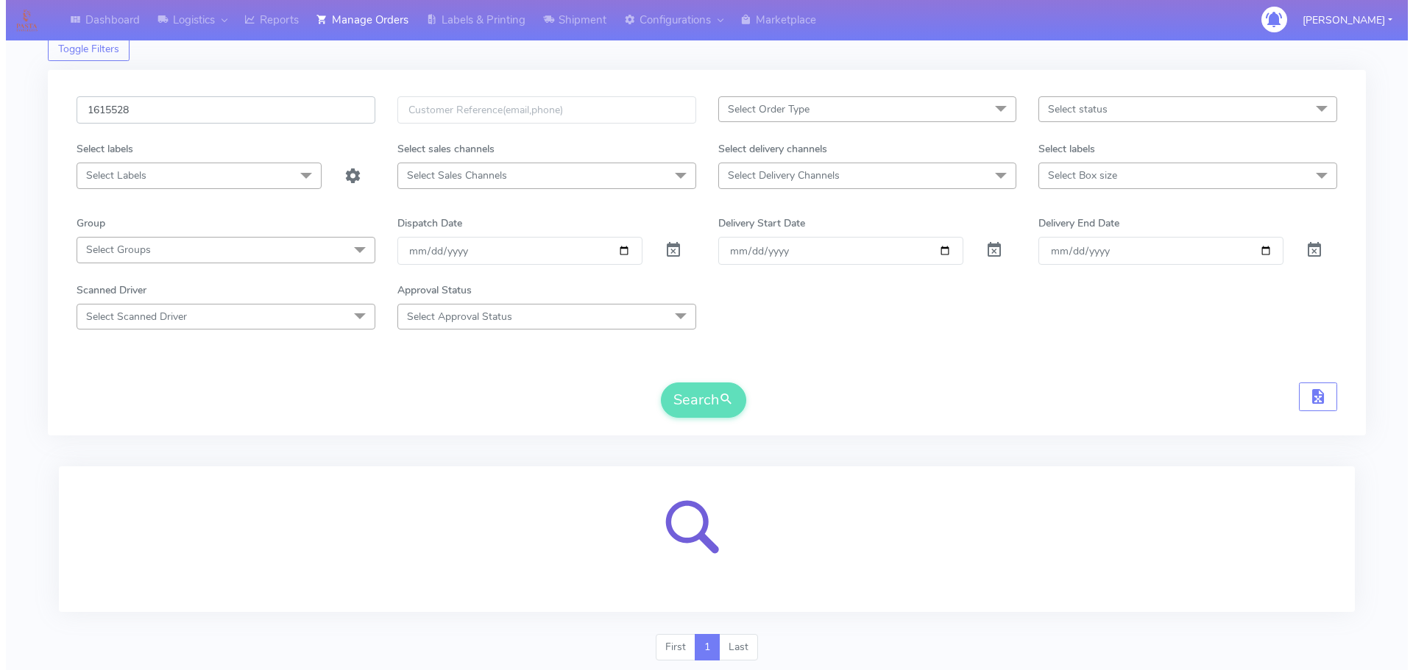
scroll to position [91, 0]
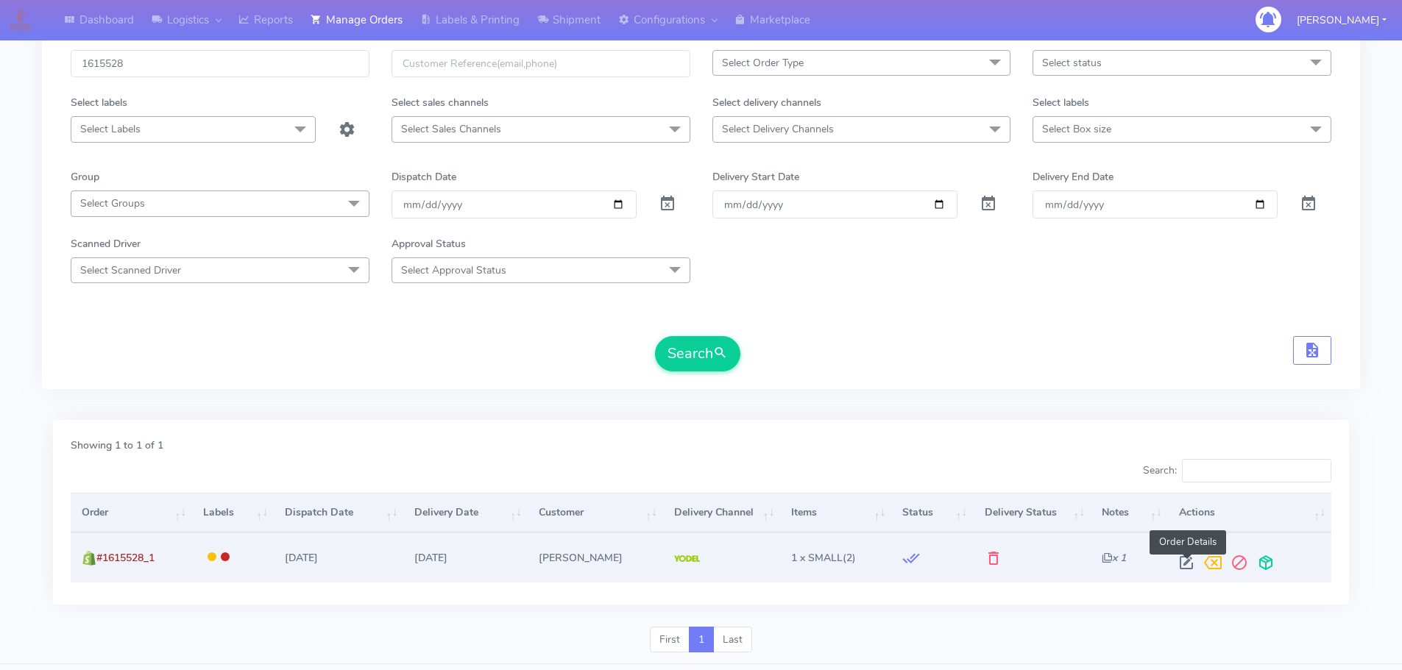
click at [1184, 561] on span at bounding box center [1186, 566] width 26 height 14
select select "5"
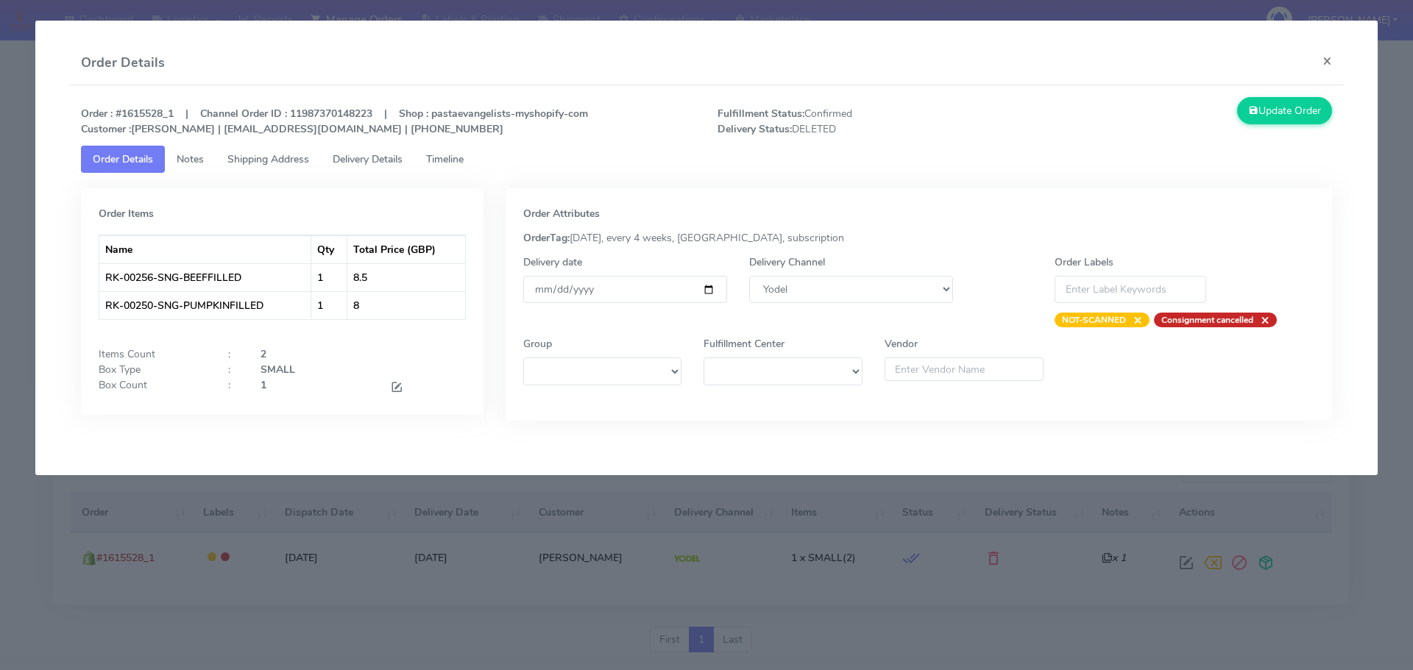
click at [437, 163] on span "Timeline" at bounding box center [445, 159] width 38 height 14
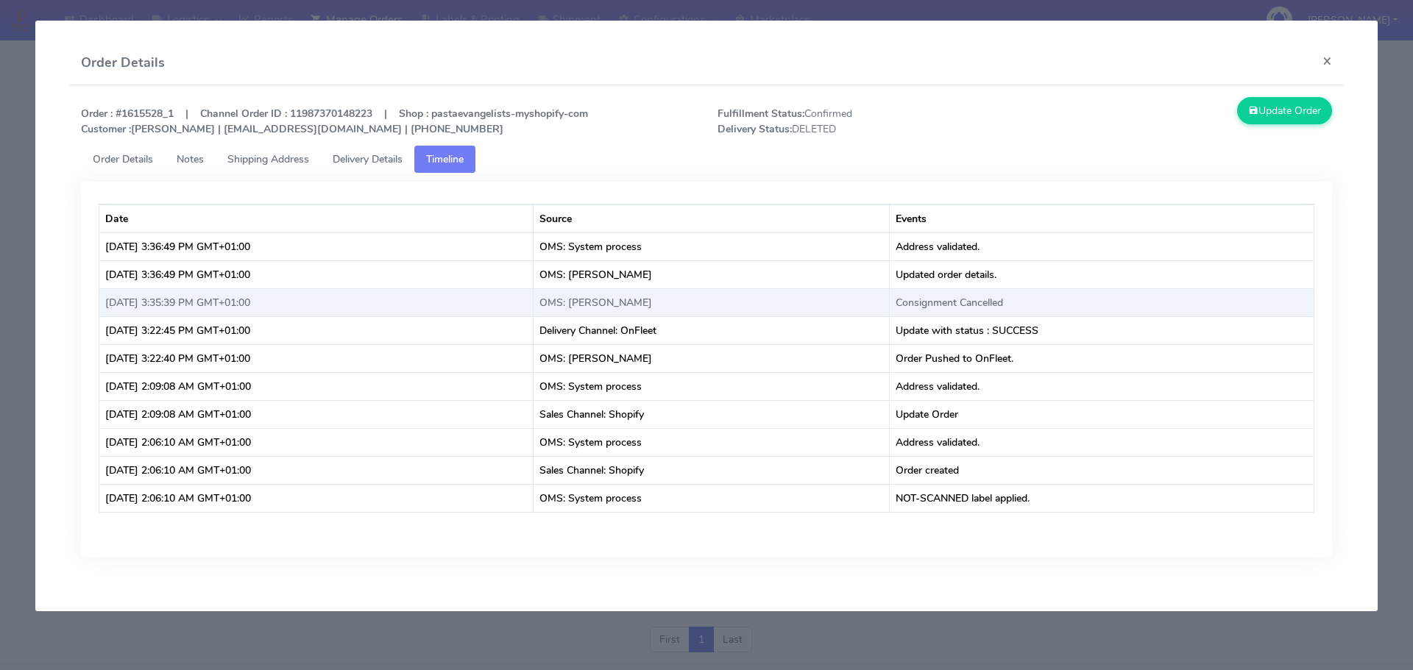
click at [981, 303] on td "Consignment Cancelled" at bounding box center [1102, 302] width 425 height 28
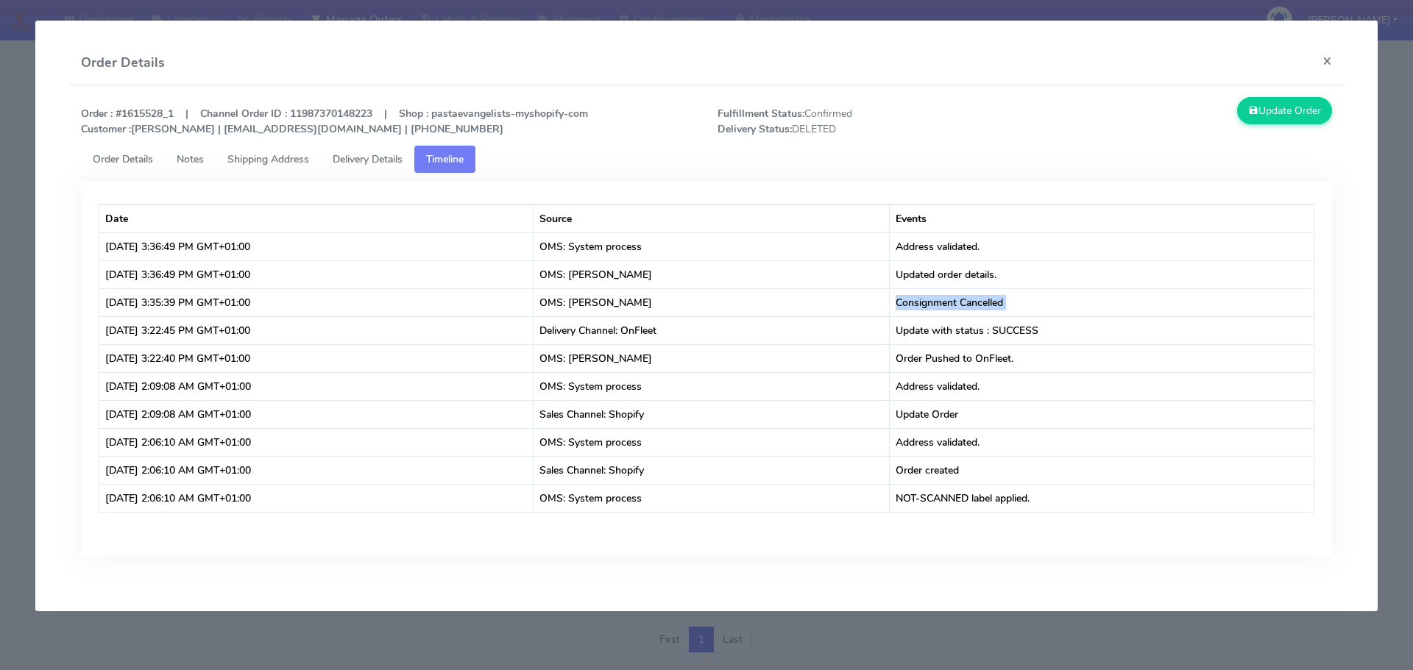
copy td "Consignment Cancelled"
